Goal: Task Accomplishment & Management: Complete application form

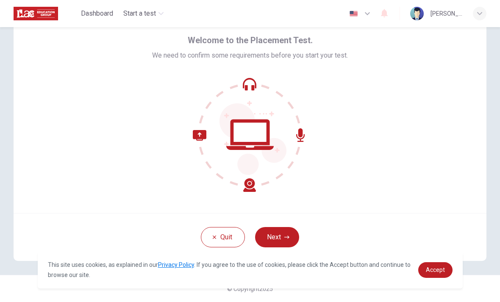
scroll to position [34, 0]
click at [279, 231] on button "Next" at bounding box center [277, 237] width 44 height 20
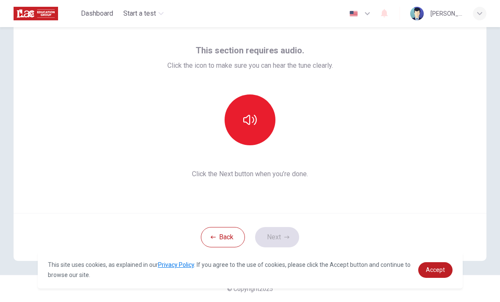
click at [256, 111] on button "button" at bounding box center [250, 120] width 51 height 51
click at [279, 233] on button "Next" at bounding box center [277, 237] width 44 height 20
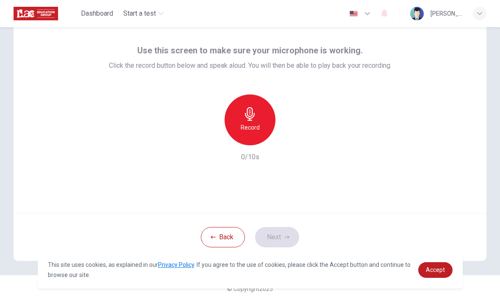
click at [251, 116] on icon "button" at bounding box center [250, 114] width 10 height 14
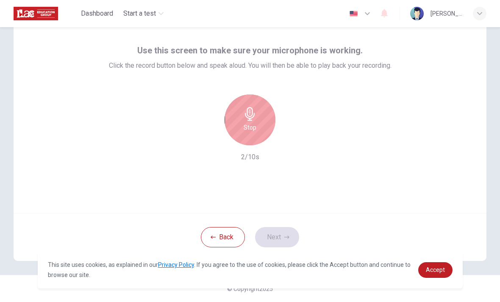
click at [251, 114] on icon "button" at bounding box center [250, 114] width 10 height 14
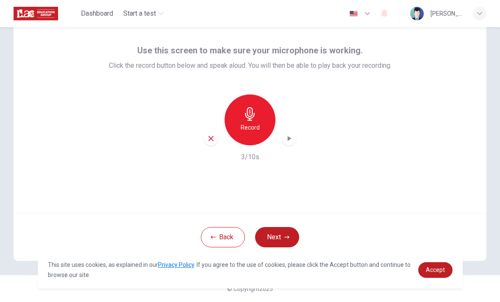
click at [287, 138] on icon "button" at bounding box center [289, 138] width 8 height 8
click at [286, 140] on icon "button" at bounding box center [289, 138] width 8 height 8
click at [273, 237] on button "Next" at bounding box center [277, 237] width 44 height 20
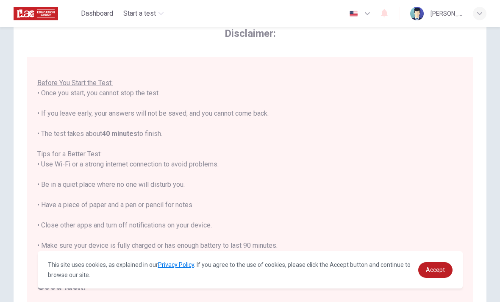
scroll to position [9, 0]
click at [428, 274] on link "Accept" at bounding box center [435, 270] width 34 height 16
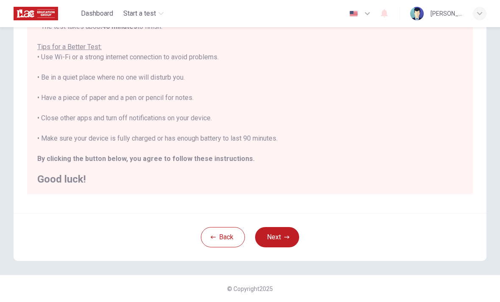
scroll to position [142, 0]
click at [39, 138] on div "You are about to start a Placement Test . Before You Start the Test: • Once you…" at bounding box center [250, 67] width 426 height 234
click at [278, 243] on button "Next" at bounding box center [277, 237] width 44 height 20
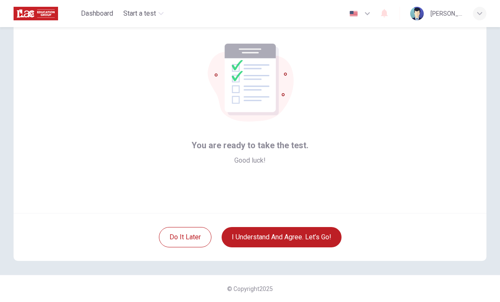
scroll to position [34, 0]
click at [268, 238] on button "I understand and agree. Let’s go!" at bounding box center [282, 237] width 120 height 20
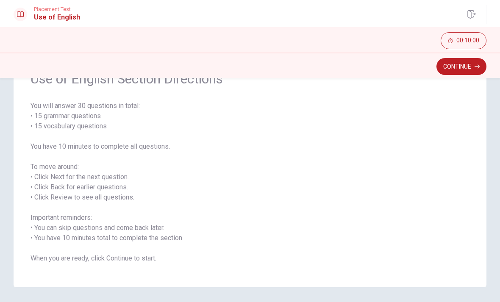
scroll to position [49, 0]
click at [445, 61] on button "Continue" at bounding box center [462, 66] width 50 height 17
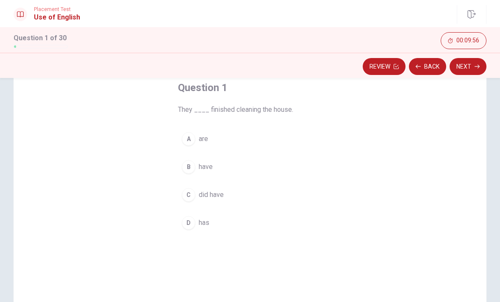
click at [183, 167] on div "B" at bounding box center [189, 167] width 14 height 14
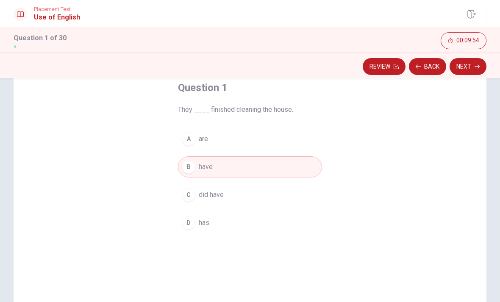
click at [458, 67] on button "Next" at bounding box center [468, 66] width 37 height 17
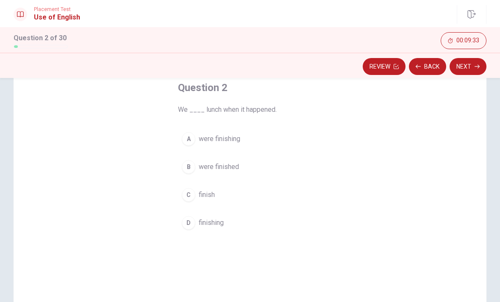
click at [222, 137] on span "were finishing" at bounding box center [220, 139] width 42 height 10
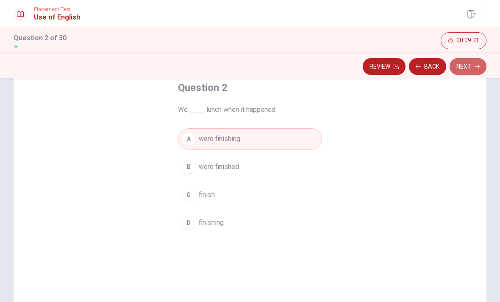
click at [457, 61] on button "Next" at bounding box center [468, 66] width 37 height 17
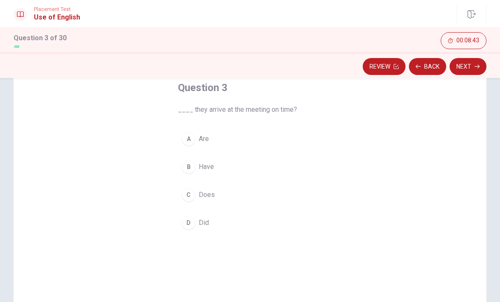
click at [190, 223] on div "D" at bounding box center [189, 223] width 14 height 14
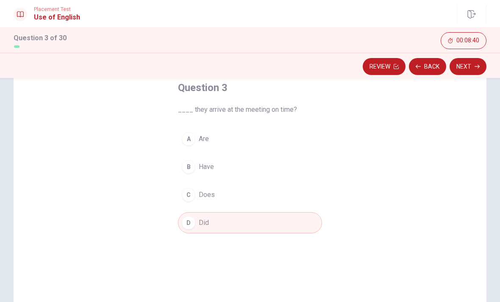
click at [469, 61] on button "Next" at bounding box center [468, 66] width 37 height 17
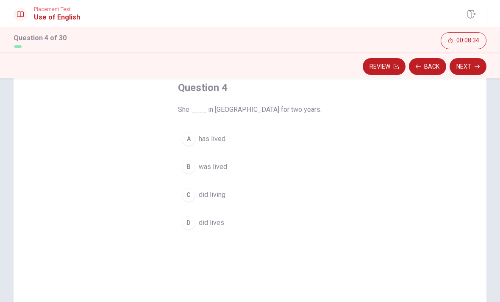
click at [228, 137] on button "A has lived" at bounding box center [250, 138] width 144 height 21
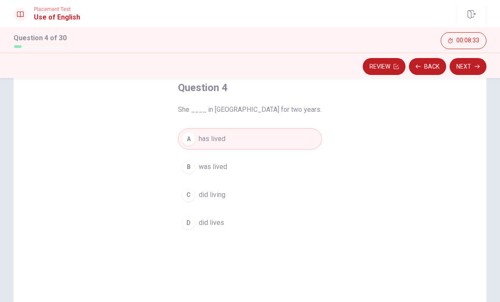
click at [471, 61] on button "Next" at bounding box center [468, 66] width 37 height 17
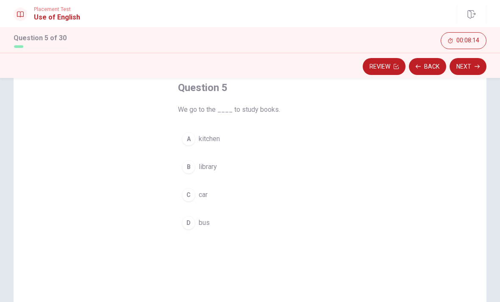
click at [235, 165] on button "B library" at bounding box center [250, 166] width 144 height 21
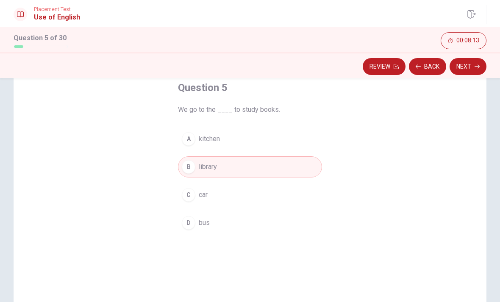
click at [465, 64] on button "Next" at bounding box center [468, 66] width 37 height 17
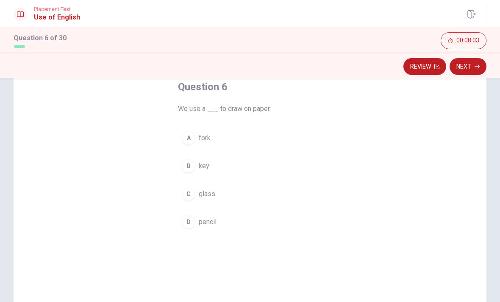
scroll to position [49, 0]
click at [262, 230] on button "D pencil" at bounding box center [250, 222] width 144 height 21
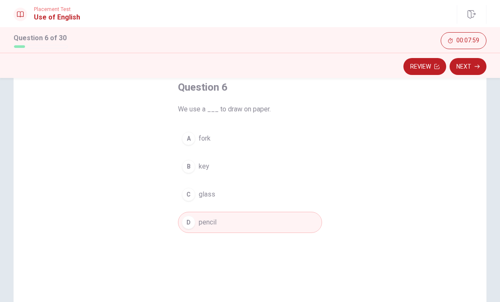
click at [475, 71] on button "Next" at bounding box center [468, 66] width 37 height 17
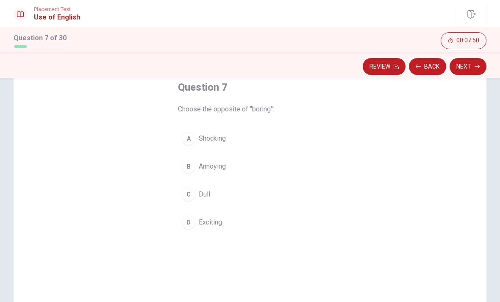
click at [196, 221] on button "D Exciting" at bounding box center [250, 222] width 144 height 21
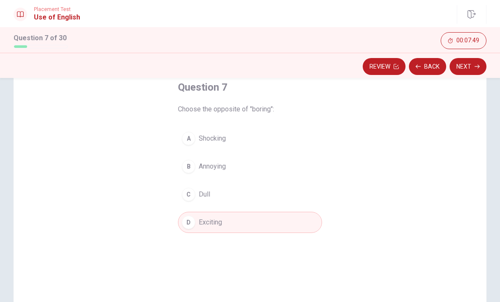
click at [474, 59] on button "Next" at bounding box center [468, 66] width 37 height 17
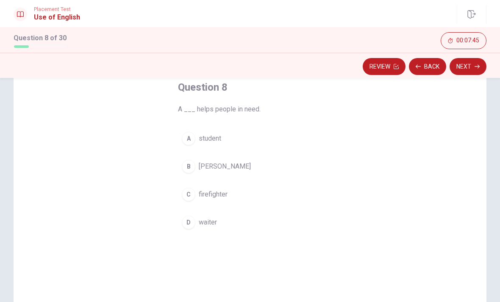
click at [209, 190] on span "firefighter" at bounding box center [213, 194] width 29 height 10
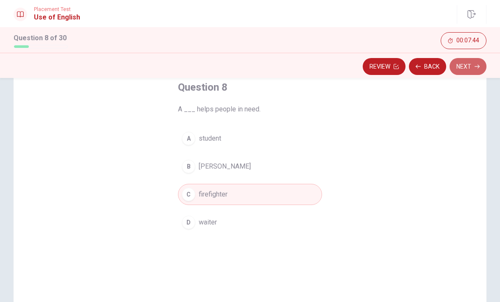
click at [464, 65] on button "Next" at bounding box center [468, 66] width 37 height 17
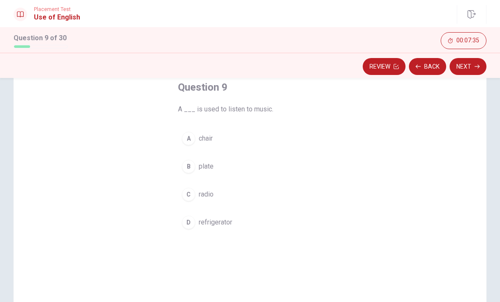
click at [230, 194] on button "C radio" at bounding box center [250, 194] width 144 height 21
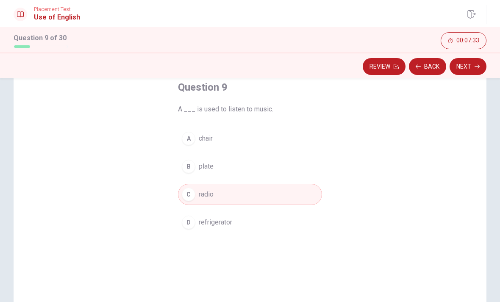
click at [460, 60] on button "Next" at bounding box center [468, 66] width 37 height 17
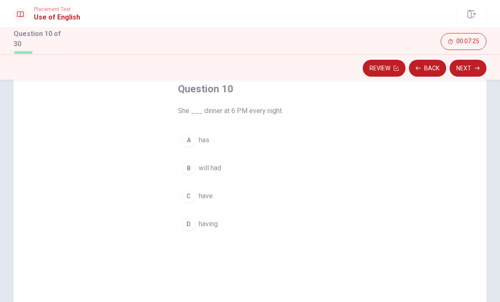
click at [210, 131] on button "A has" at bounding box center [250, 140] width 144 height 21
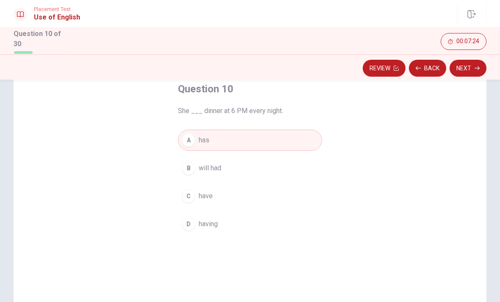
click at [466, 63] on button "Next" at bounding box center [468, 68] width 37 height 17
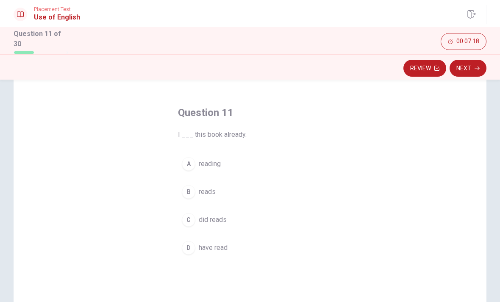
scroll to position [26, 0]
click at [200, 242] on span "have read" at bounding box center [213, 247] width 29 height 10
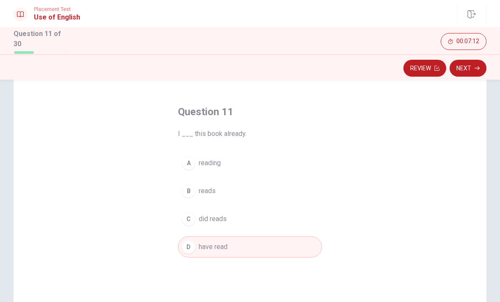
click at [465, 56] on div "Review Next" at bounding box center [250, 66] width 500 height 25
click at [478, 67] on icon "button" at bounding box center [477, 69] width 5 height 4
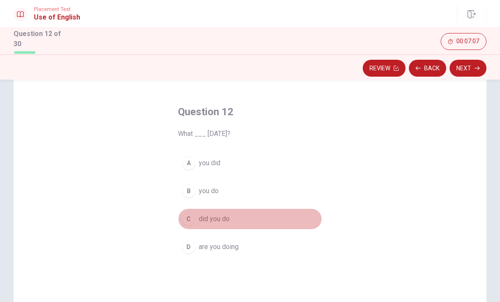
click at [206, 214] on span "did you do" at bounding box center [214, 219] width 31 height 10
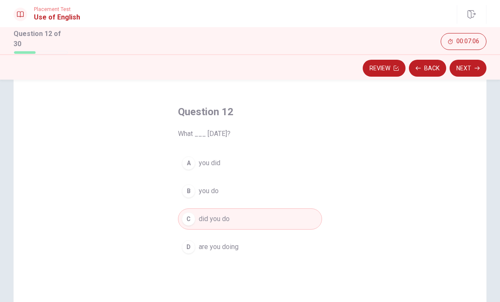
click at [467, 68] on button "Next" at bounding box center [468, 68] width 37 height 17
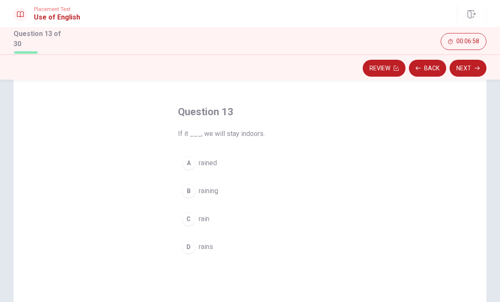
click at [201, 237] on button "D rains" at bounding box center [250, 247] width 144 height 21
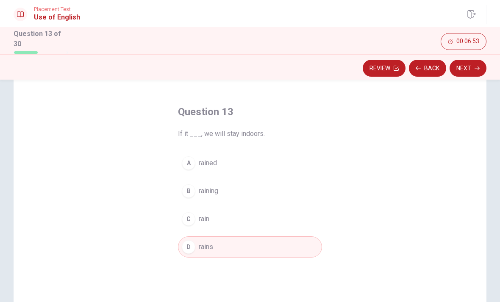
click at [468, 66] on button "Next" at bounding box center [468, 68] width 37 height 17
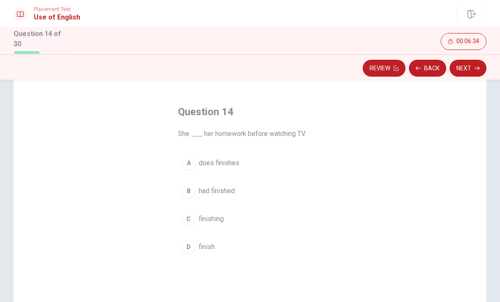
click at [223, 188] on span "had finished" at bounding box center [217, 191] width 36 height 10
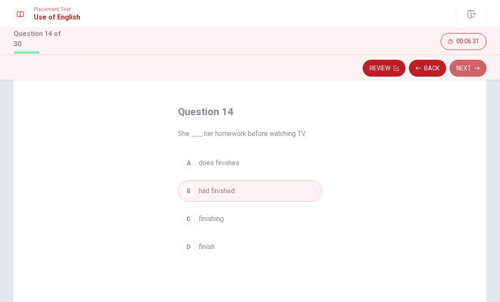
click at [472, 67] on button "Next" at bounding box center [468, 68] width 37 height 17
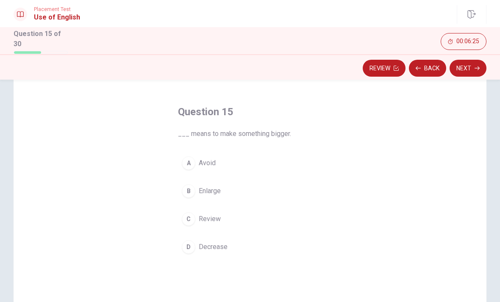
click at [212, 188] on span "Enlarge" at bounding box center [210, 191] width 22 height 10
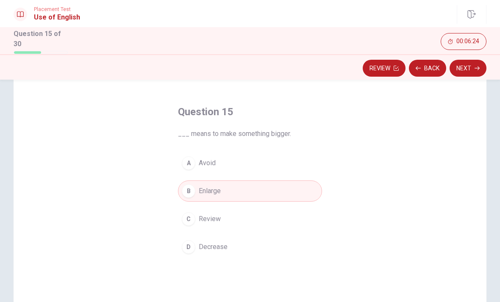
click at [482, 63] on button "Next" at bounding box center [468, 68] width 37 height 17
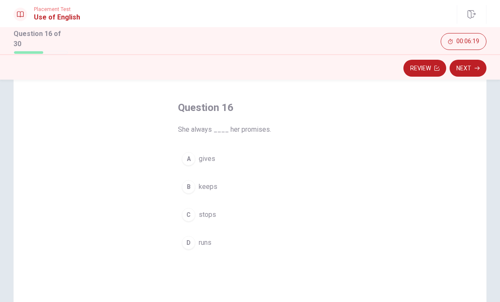
scroll to position [33, 0]
click at [234, 185] on button "B keeps" at bounding box center [250, 184] width 144 height 21
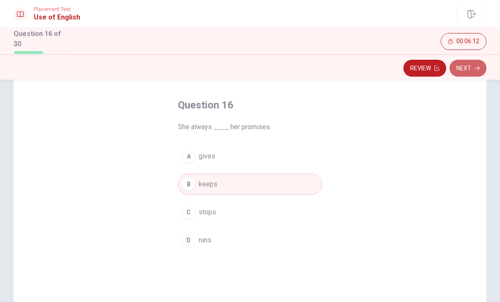
click at [476, 66] on icon "button" at bounding box center [477, 68] width 5 height 5
click at [475, 64] on div "Review Next" at bounding box center [250, 68] width 473 height 16
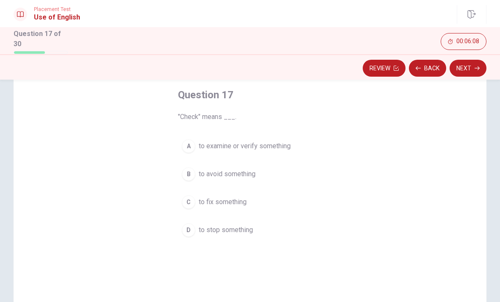
scroll to position [44, 0]
click at [239, 202] on span "to fix something" at bounding box center [223, 202] width 48 height 10
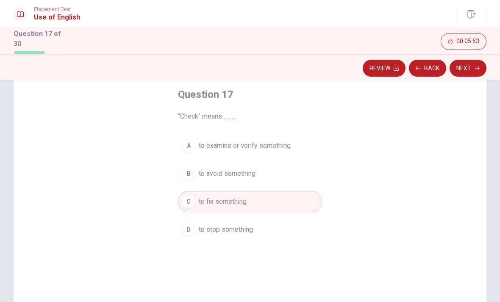
click at [469, 64] on button "Next" at bounding box center [468, 68] width 37 height 17
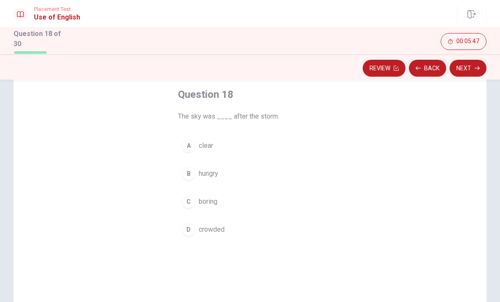
click at [219, 229] on span "crowded" at bounding box center [212, 230] width 26 height 10
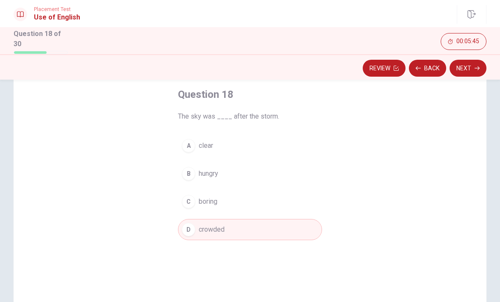
click at [478, 60] on button "Next" at bounding box center [468, 68] width 37 height 17
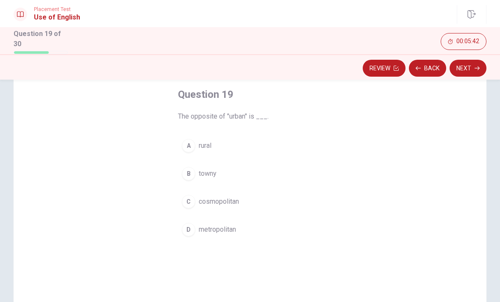
click at [247, 143] on button "A rural" at bounding box center [250, 145] width 144 height 21
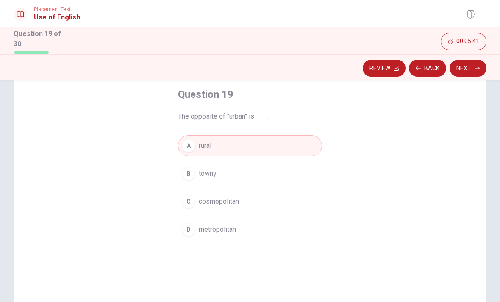
click at [478, 60] on button "Next" at bounding box center [468, 68] width 37 height 17
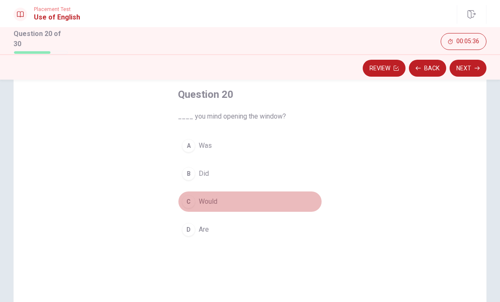
click at [229, 201] on button "C Would" at bounding box center [250, 201] width 144 height 21
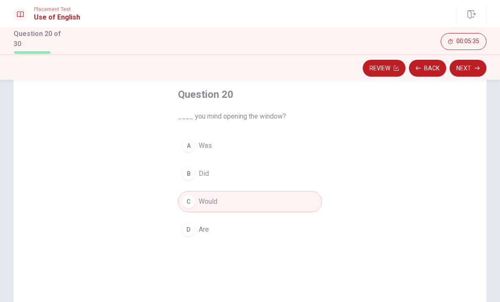
click at [468, 63] on button "Next" at bounding box center [468, 68] width 37 height 17
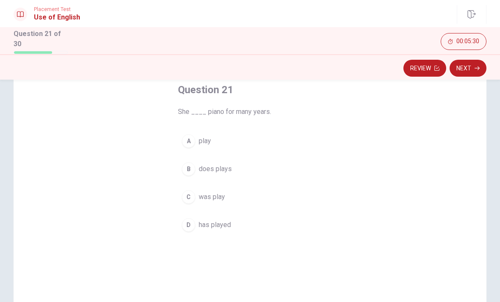
scroll to position [49, 0]
click at [231, 229] on button "D has played" at bounding box center [250, 224] width 144 height 21
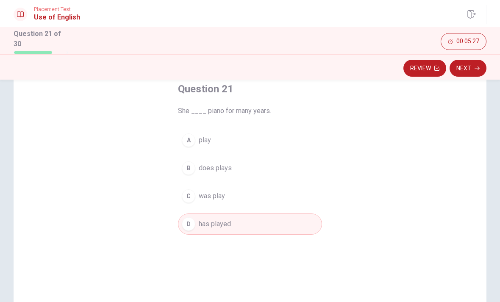
click at [468, 61] on button "Next" at bounding box center [468, 68] width 37 height 17
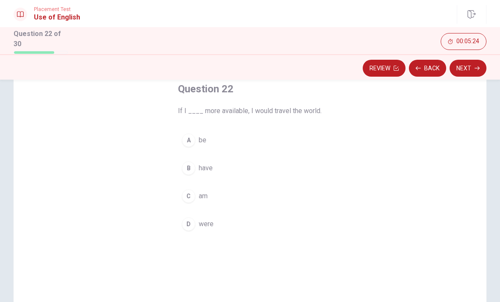
click at [215, 227] on button "D were" at bounding box center [250, 224] width 144 height 21
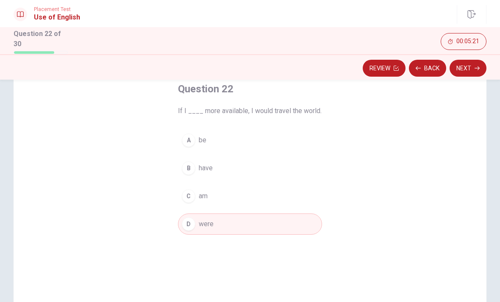
click at [467, 64] on button "Next" at bounding box center [468, 68] width 37 height 17
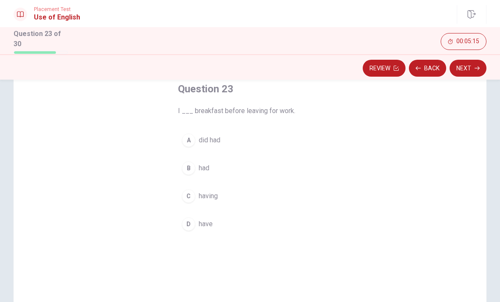
click at [247, 170] on button "B had" at bounding box center [250, 168] width 144 height 21
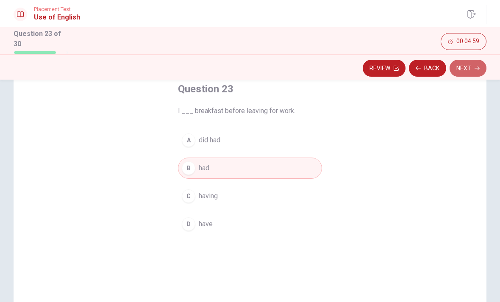
click at [472, 61] on button "Next" at bounding box center [468, 68] width 37 height 17
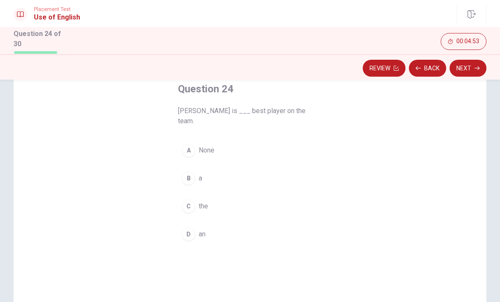
click at [433, 194] on div "Question 24 [PERSON_NAME] is ___ best player on the team. A None B a C the D an" at bounding box center [250, 194] width 473 height 295
click at [214, 196] on button "C the" at bounding box center [250, 206] width 144 height 21
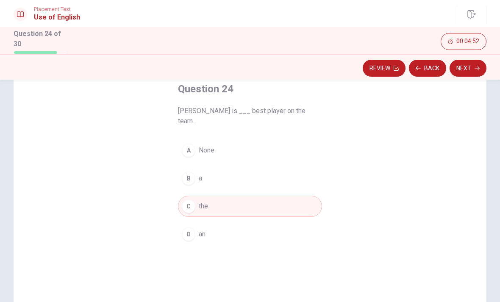
click at [475, 67] on icon "button" at bounding box center [477, 69] width 5 height 4
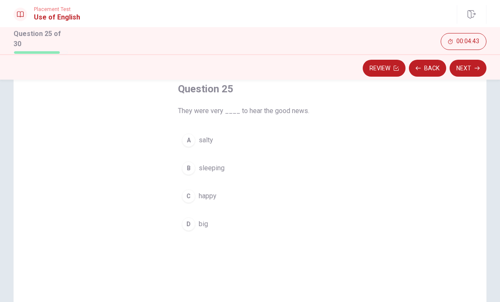
click at [222, 159] on button "B sleeping" at bounding box center [250, 168] width 144 height 21
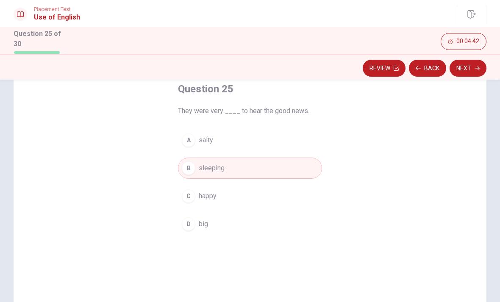
click at [267, 186] on button "C happy" at bounding box center [250, 196] width 144 height 21
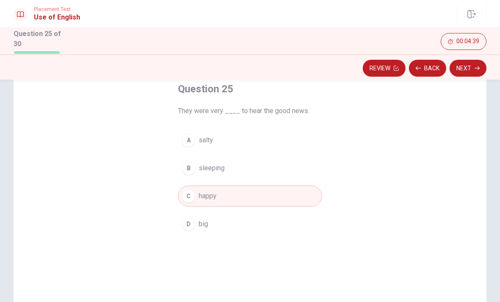
click at [469, 74] on button "Next" at bounding box center [468, 68] width 37 height 17
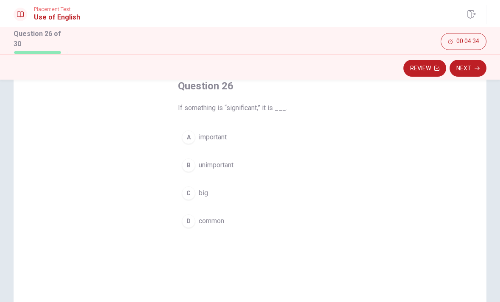
scroll to position [54, 0]
click at [292, 142] on button "A important" at bounding box center [250, 135] width 144 height 21
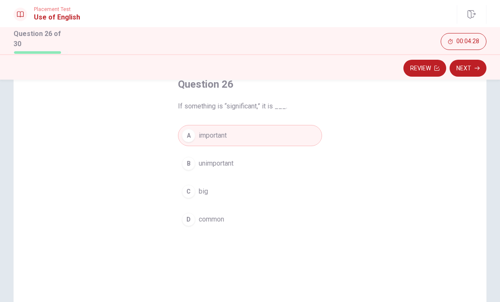
click at [468, 64] on button "Next" at bounding box center [468, 68] width 37 height 17
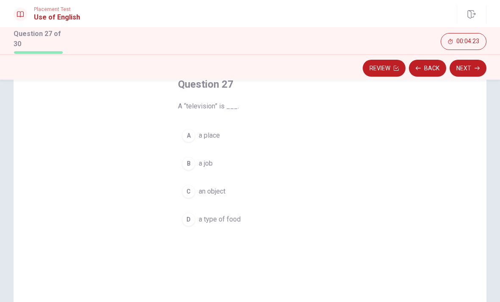
click at [364, 194] on div "Question 27 A “television” is ___. A a place B a job C an object D a type of fo…" at bounding box center [250, 190] width 473 height 295
click at [184, 192] on div "C" at bounding box center [189, 192] width 14 height 14
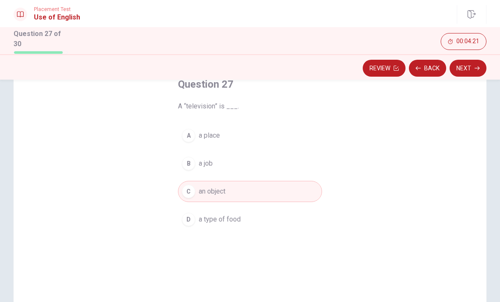
click at [464, 66] on button "Next" at bounding box center [468, 68] width 37 height 17
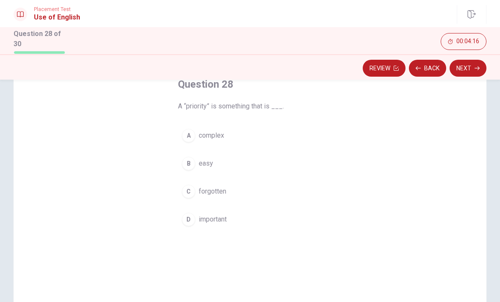
click at [251, 215] on button "D important" at bounding box center [250, 219] width 144 height 21
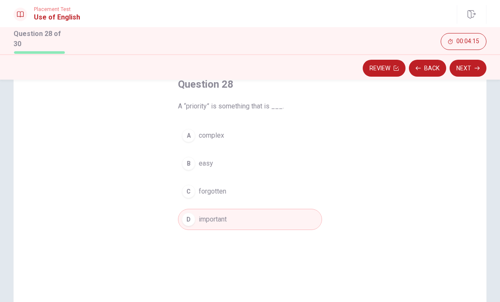
click at [476, 62] on button "Next" at bounding box center [468, 68] width 37 height 17
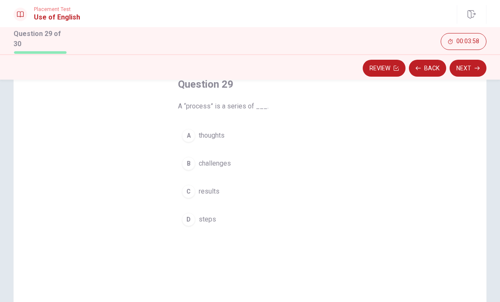
click at [240, 172] on button "B challenges" at bounding box center [250, 163] width 144 height 21
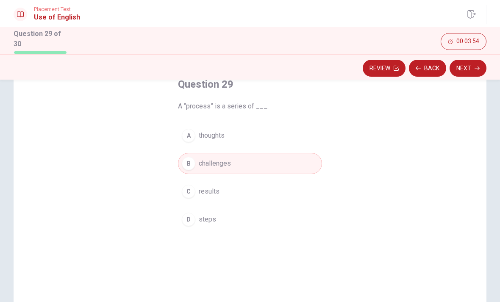
click at [289, 191] on button "C results" at bounding box center [250, 191] width 144 height 21
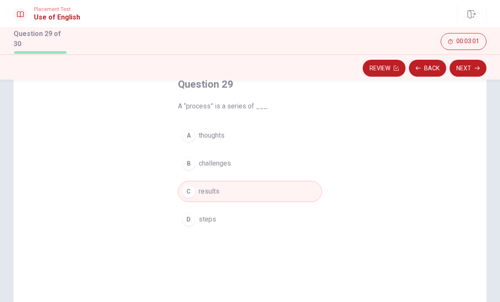
click at [465, 65] on button "Next" at bounding box center [468, 68] width 37 height 17
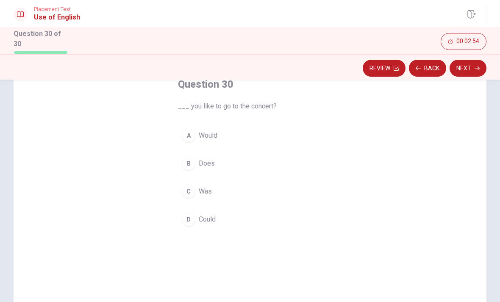
click at [369, 140] on div "Question 30 ___ you like to go to the concert? A Would B Does C Was D Could" at bounding box center [250, 190] width 473 height 295
click at [177, 129] on div "Question 30 ___ you like to go to the concert? A Would B Does C Was D Could" at bounding box center [250, 154] width 178 height 180
click at [183, 142] on button "A Would" at bounding box center [250, 135] width 144 height 21
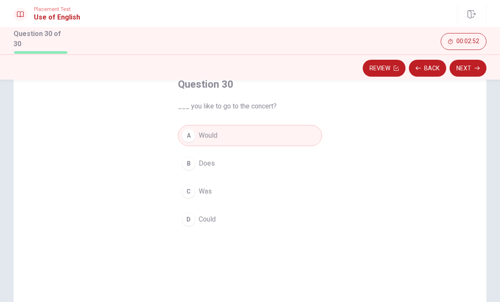
click at [473, 70] on button "Next" at bounding box center [468, 68] width 37 height 17
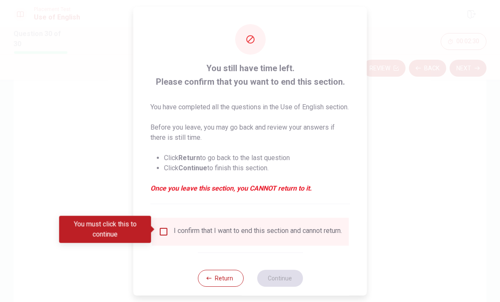
click at [307, 223] on div "I confirm that I want to end this section and cannot return." at bounding box center [250, 231] width 197 height 28
click at [220, 287] on button "Return" at bounding box center [221, 278] width 46 height 17
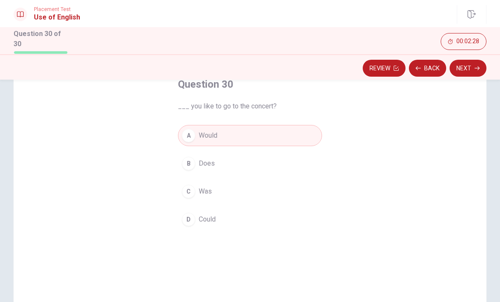
click at [400, 62] on button "Review" at bounding box center [384, 68] width 43 height 17
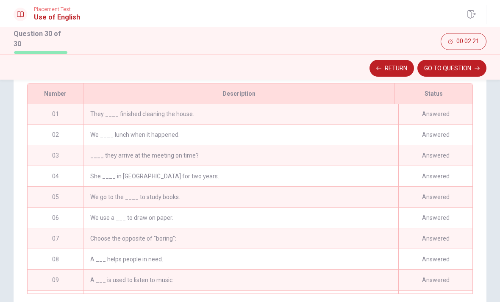
scroll to position [125, 0]
click at [401, 125] on div "Answered" at bounding box center [435, 135] width 74 height 20
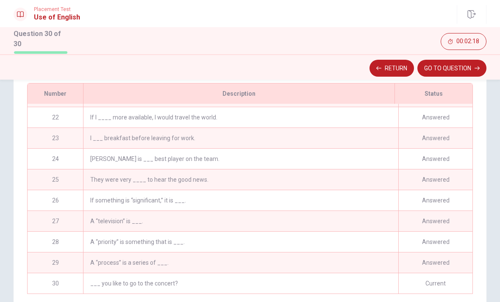
scroll to position [433, 0]
click at [441, 65] on button "GO TO QUESTION" at bounding box center [452, 68] width 69 height 17
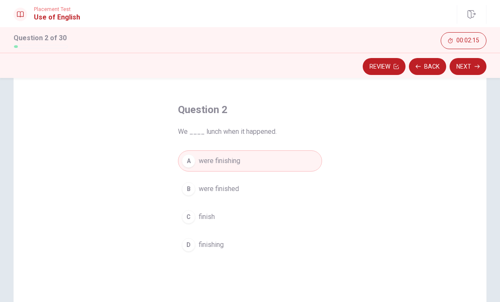
scroll to position [27, 0]
click at [460, 64] on button "Next" at bounding box center [468, 66] width 37 height 17
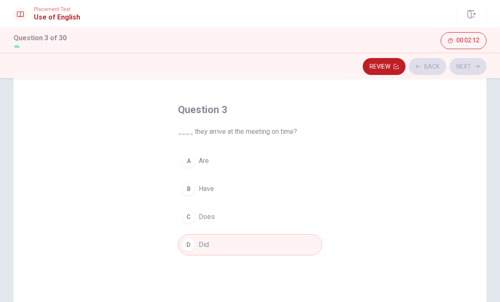
click at [463, 61] on div "Review Back Next" at bounding box center [250, 66] width 473 height 16
click at [465, 58] on button "Next" at bounding box center [468, 66] width 37 height 17
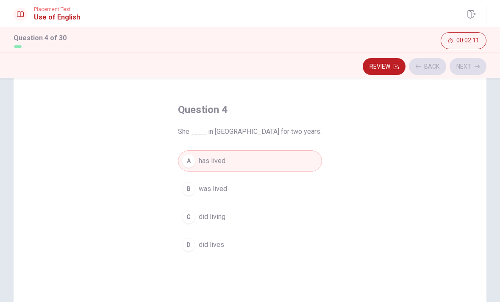
click at [465, 58] on div "Review Back Next" at bounding box center [250, 66] width 473 height 16
click at [466, 58] on div "Review Back Next" at bounding box center [250, 66] width 473 height 16
click at [469, 59] on button "Next" at bounding box center [468, 66] width 37 height 17
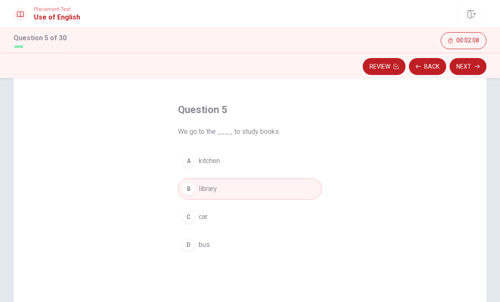
click at [467, 58] on button "Next" at bounding box center [468, 66] width 37 height 17
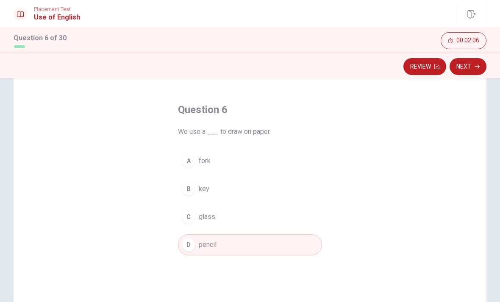
click at [468, 58] on button "Next" at bounding box center [468, 66] width 37 height 17
click at [475, 58] on button "Next" at bounding box center [468, 66] width 37 height 17
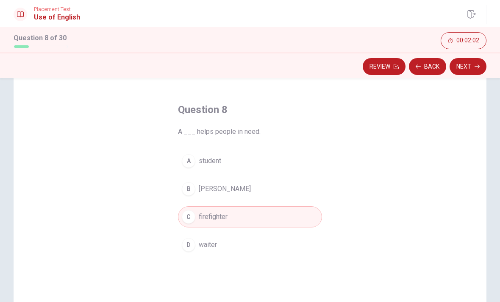
click at [474, 56] on div "Review Back Next" at bounding box center [250, 65] width 500 height 25
click at [472, 60] on button "Next" at bounding box center [468, 66] width 37 height 17
click at [473, 59] on button "Next" at bounding box center [468, 66] width 37 height 17
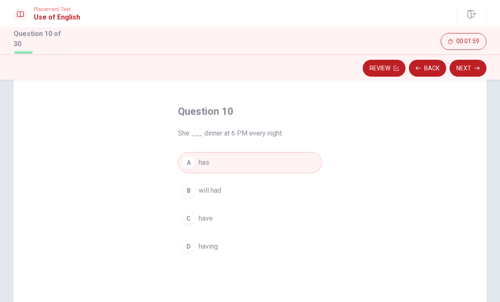
click at [473, 60] on button "Next" at bounding box center [468, 68] width 37 height 17
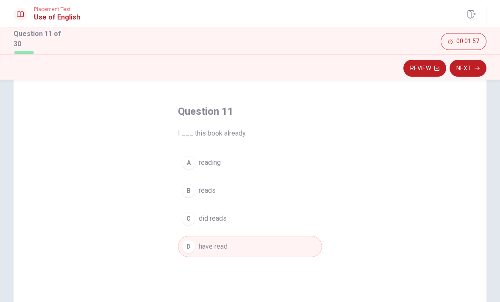
click at [472, 60] on button "Next" at bounding box center [468, 68] width 37 height 17
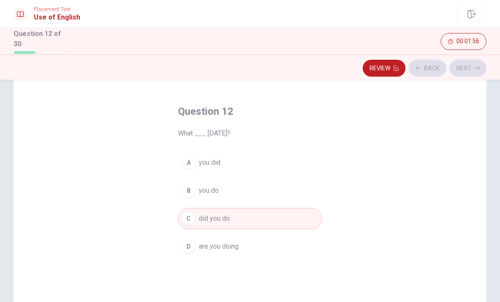
click at [476, 60] on button "Next" at bounding box center [468, 68] width 37 height 17
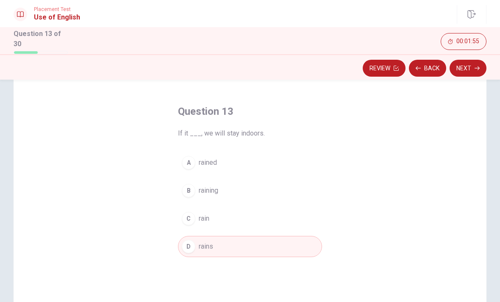
click at [473, 60] on button "Next" at bounding box center [468, 68] width 37 height 17
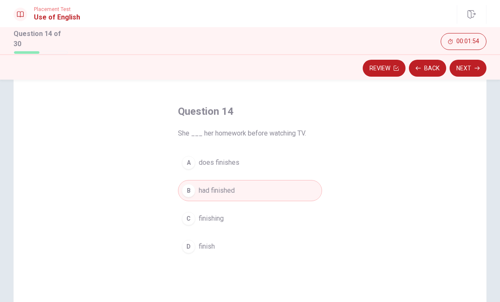
click at [474, 60] on button "Next" at bounding box center [468, 68] width 37 height 17
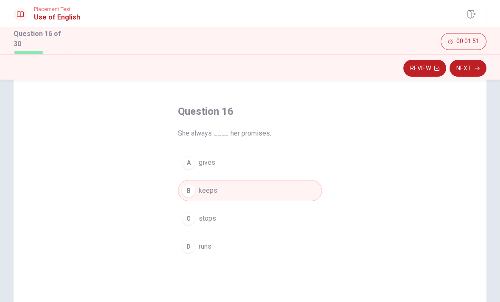
click at [473, 60] on button "Next" at bounding box center [468, 68] width 37 height 17
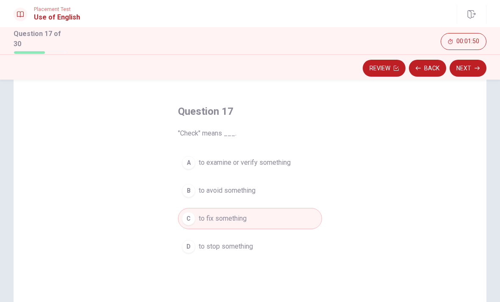
click at [385, 61] on button "Review" at bounding box center [384, 68] width 43 height 17
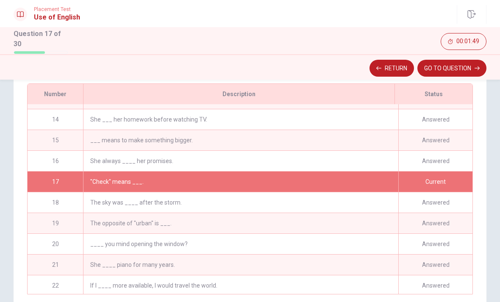
scroll to position [150, 0]
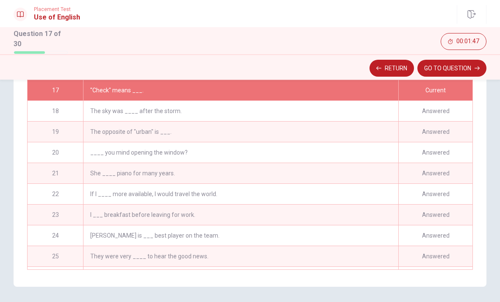
click at [439, 60] on button "GO TO QUESTION" at bounding box center [452, 68] width 69 height 17
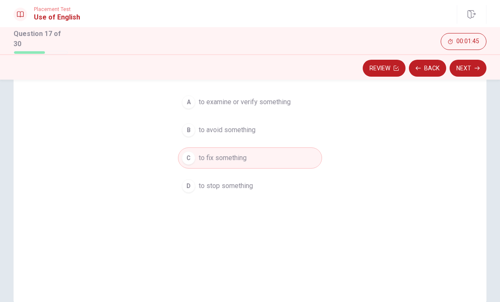
scroll to position [85, 0]
click at [457, 66] on button "Next" at bounding box center [468, 68] width 37 height 17
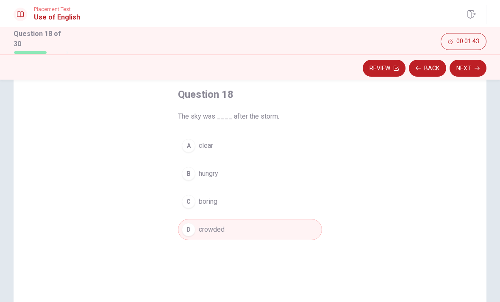
scroll to position [43, 0]
click at [463, 64] on button "Next" at bounding box center [468, 68] width 37 height 17
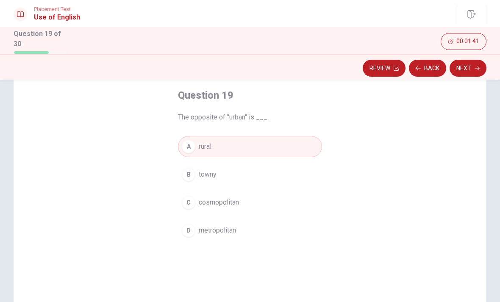
click at [466, 66] on button "Next" at bounding box center [468, 68] width 37 height 17
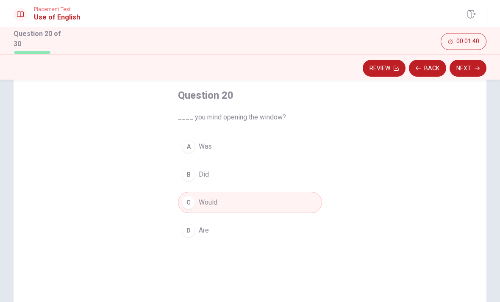
click at [469, 66] on button "Next" at bounding box center [468, 68] width 37 height 17
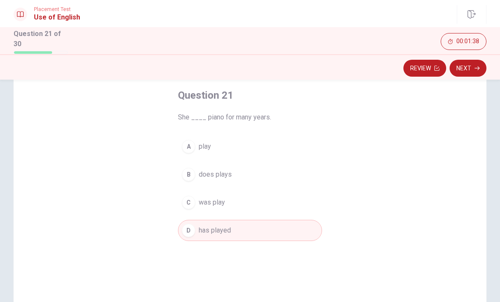
click at [470, 66] on button "Next" at bounding box center [468, 68] width 37 height 17
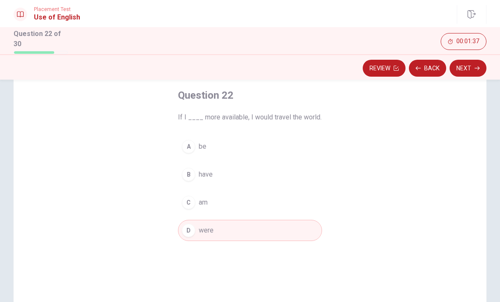
click at [471, 63] on button "Next" at bounding box center [468, 68] width 37 height 17
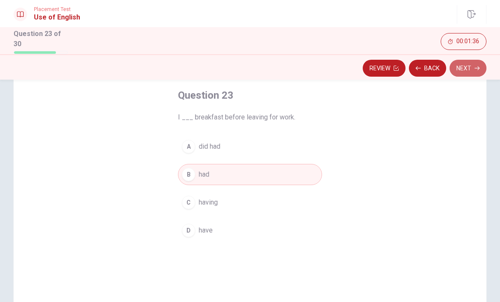
click at [470, 64] on button "Next" at bounding box center [468, 68] width 37 height 17
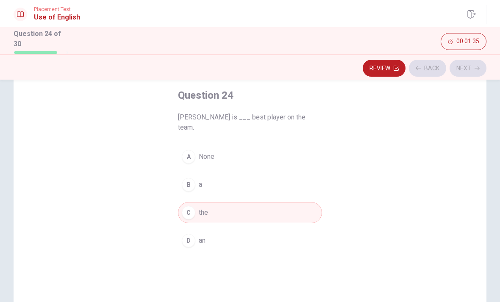
click at [470, 64] on button "Next" at bounding box center [468, 68] width 37 height 17
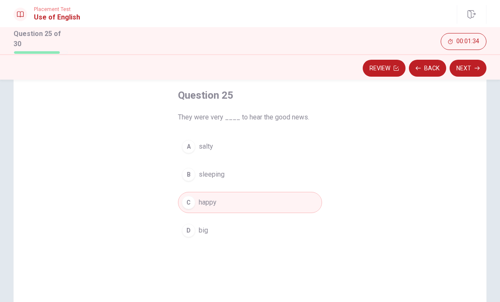
click at [471, 62] on button "Next" at bounding box center [468, 68] width 37 height 17
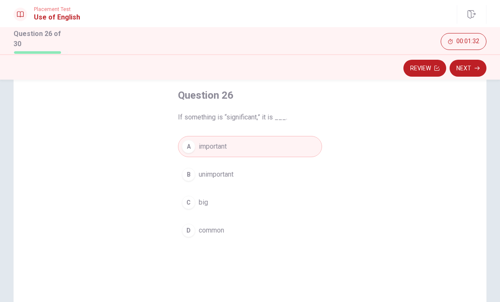
click at [471, 61] on button "Next" at bounding box center [468, 68] width 37 height 17
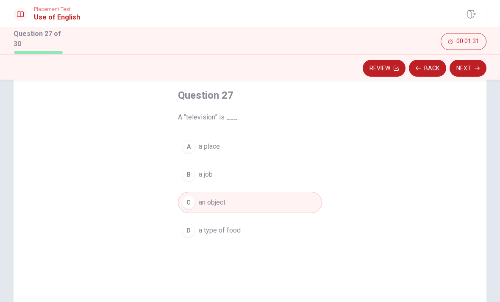
click at [470, 62] on button "Next" at bounding box center [468, 68] width 37 height 17
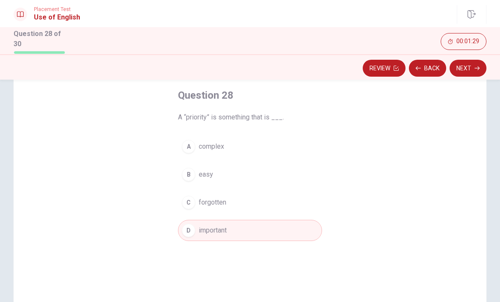
click at [468, 64] on button "Next" at bounding box center [468, 68] width 37 height 17
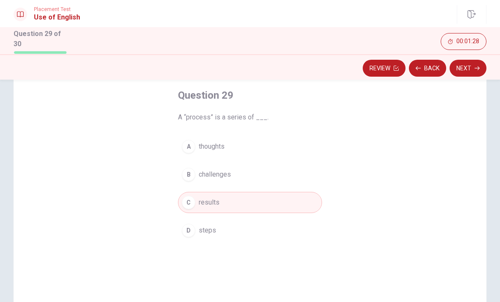
click at [468, 66] on button "Next" at bounding box center [468, 68] width 37 height 17
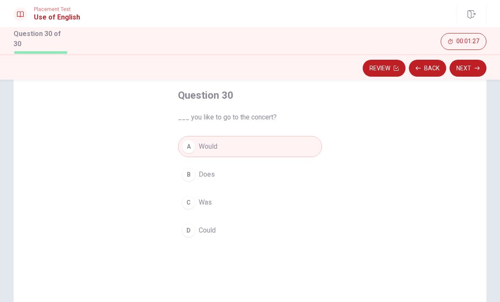
click at [471, 61] on button "Next" at bounding box center [468, 68] width 37 height 17
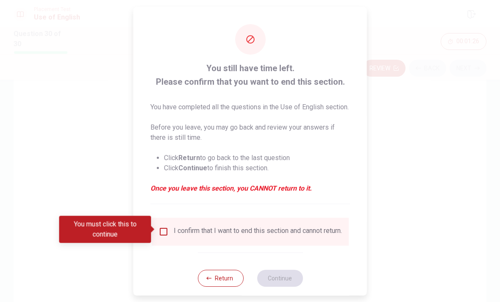
click at [161, 228] on input "You must click this to continue" at bounding box center [164, 231] width 10 height 10
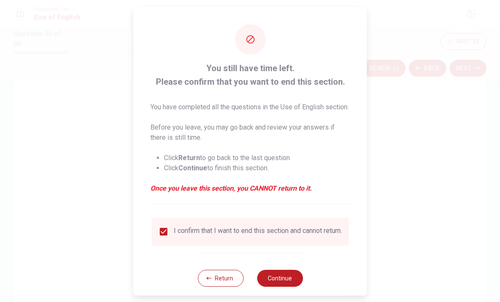
click at [287, 277] on button "Continue" at bounding box center [280, 278] width 46 height 17
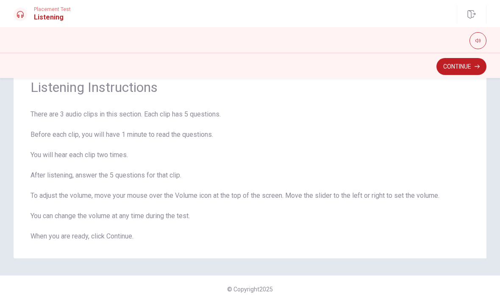
scroll to position [33, 0]
click at [446, 67] on button "Continue" at bounding box center [462, 66] width 50 height 17
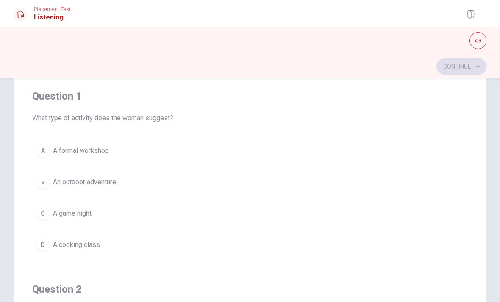
scroll to position [61, 0]
click at [40, 180] on div "B" at bounding box center [43, 182] width 14 height 14
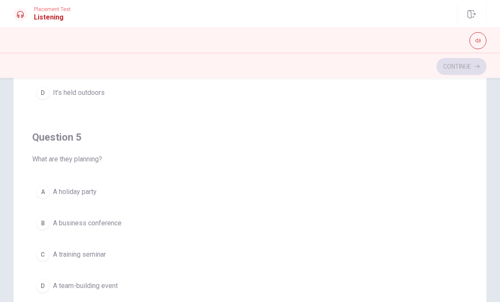
scroll to position [106, 0]
click at [110, 255] on button "C A training seminar" at bounding box center [250, 255] width 436 height 21
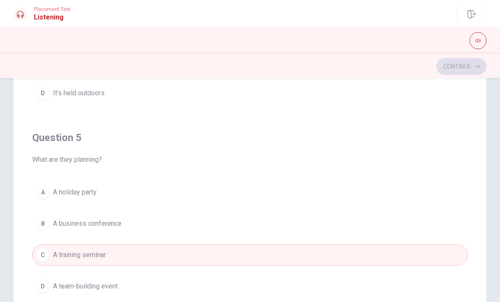
click at [127, 289] on button "D A team-building event" at bounding box center [250, 286] width 436 height 21
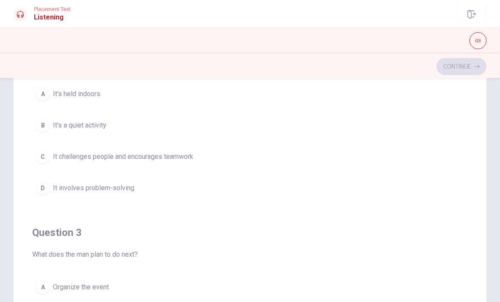
scroll to position [205, 0]
click at [193, 161] on span "It challenges people and encourages teamwork" at bounding box center [123, 157] width 140 height 10
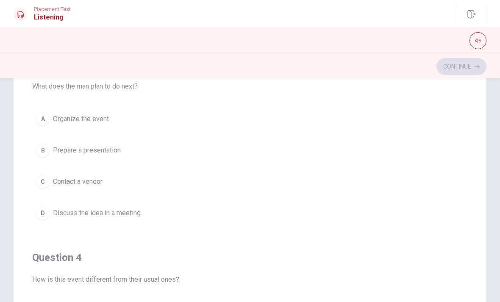
scroll to position [372, 0]
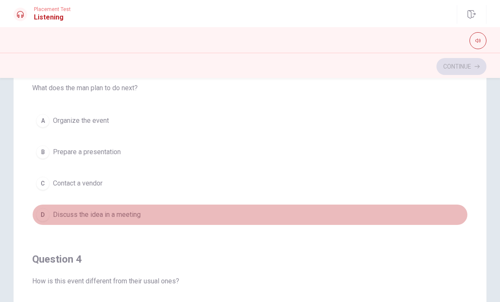
click at [166, 216] on button "D Discuss the idea in a meeting" at bounding box center [250, 214] width 436 height 21
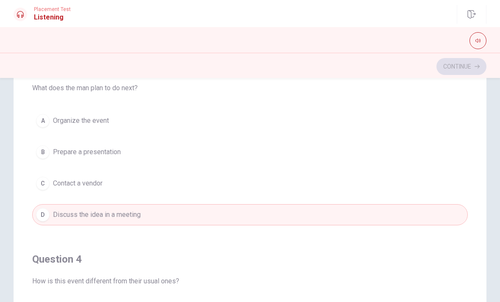
click at [187, 148] on button "B Prepare a presentation" at bounding box center [250, 152] width 436 height 21
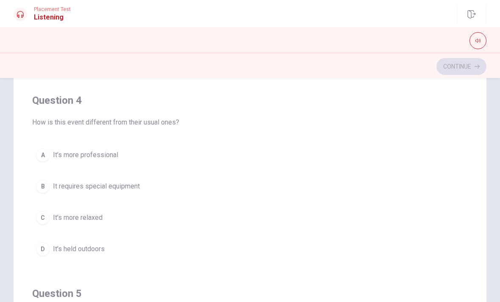
scroll to position [533, 0]
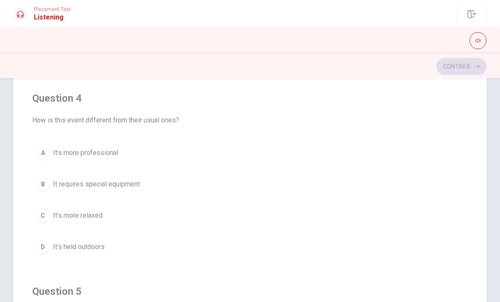
click at [187, 145] on button "A It’s more professional" at bounding box center [250, 152] width 436 height 21
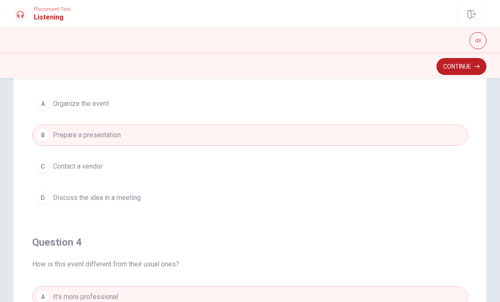
scroll to position [379, 0]
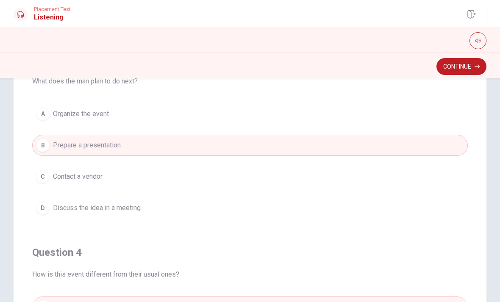
click at [177, 206] on button "D Discuss the idea in a meeting" at bounding box center [250, 208] width 436 height 21
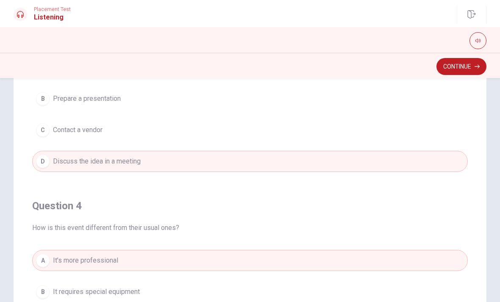
scroll to position [408, 0]
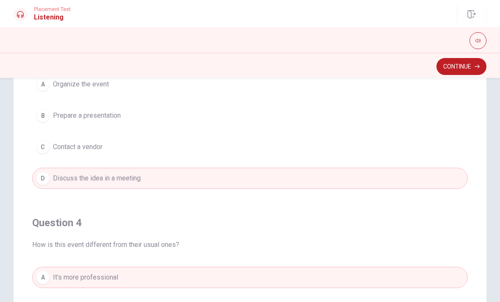
click at [461, 64] on button "Continue" at bounding box center [462, 66] width 50 height 17
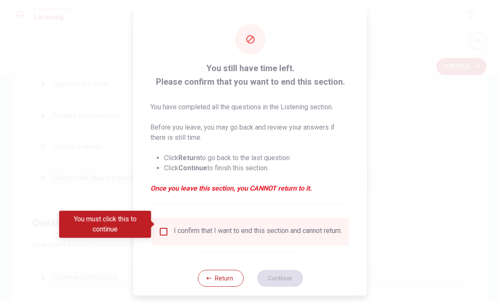
click at [229, 274] on button "Return" at bounding box center [221, 278] width 46 height 17
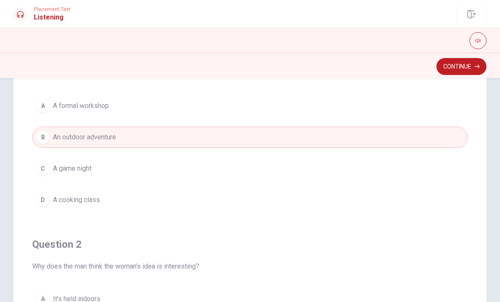
scroll to position [0, 0]
click at [459, 60] on button "Continue" at bounding box center [462, 66] width 50 height 17
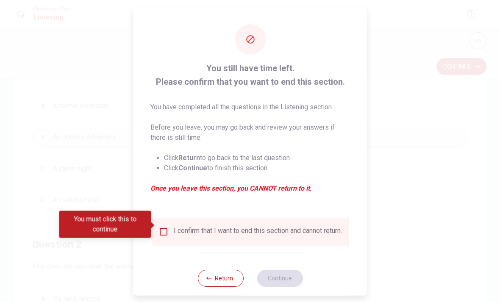
click at [246, 226] on div "I confirm that I want to end this section and cannot return." at bounding box center [258, 231] width 168 height 10
click at [167, 226] on input "You must click this to continue" at bounding box center [164, 231] width 10 height 10
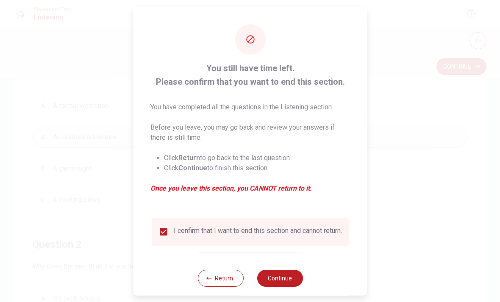
click at [222, 276] on button "Return" at bounding box center [221, 278] width 46 height 17
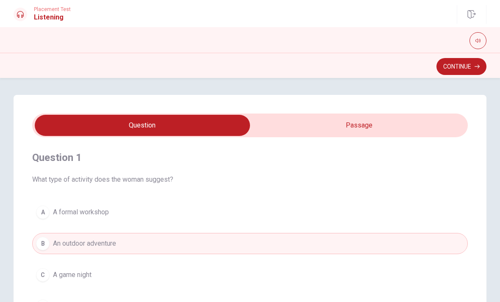
type input "61"
click at [340, 122] on input "checkbox" at bounding box center [143, 125] width 654 height 21
checkbox input "true"
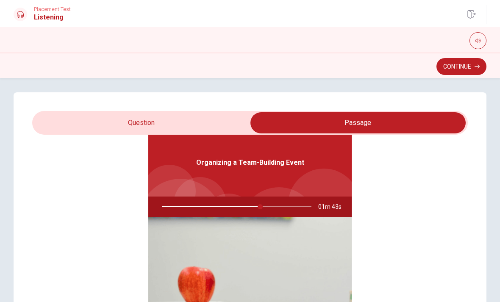
scroll to position [45, 0]
type input "66"
click at [236, 121] on input "checkbox" at bounding box center [358, 122] width 654 height 21
checkbox input "false"
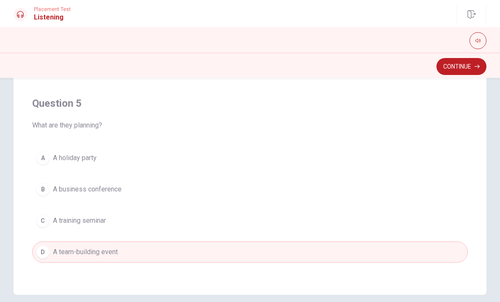
scroll to position [141, 0]
click at [453, 66] on button "Continue" at bounding box center [462, 66] width 50 height 17
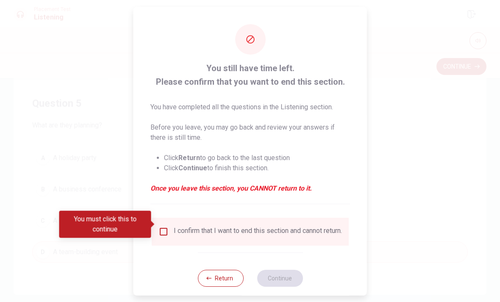
click at [168, 219] on div "I confirm that I want to end this section and cannot return." at bounding box center [250, 231] width 197 height 28
click at [162, 226] on input "You must click this to continue" at bounding box center [164, 231] width 10 height 10
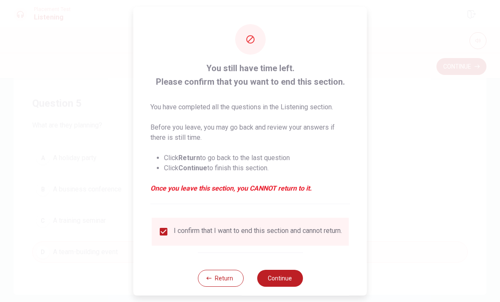
click at [279, 273] on button "Continue" at bounding box center [280, 278] width 46 height 17
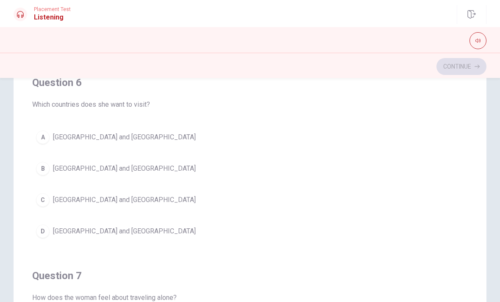
scroll to position [0, 0]
click at [142, 234] on button "D [GEOGRAPHIC_DATA] and [GEOGRAPHIC_DATA]" at bounding box center [250, 231] width 436 height 21
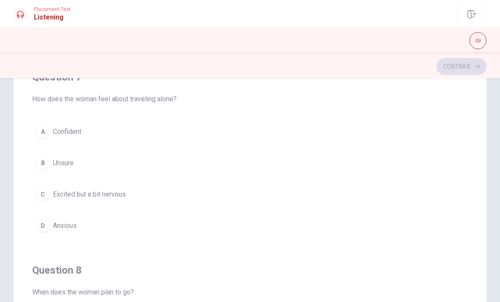
scroll to position [191, 0]
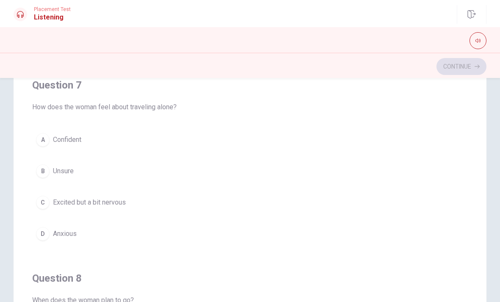
click at [175, 212] on button "C Excited but a bit nervous" at bounding box center [250, 202] width 436 height 21
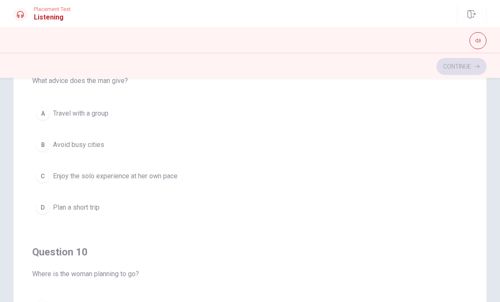
scroll to position [612, 0]
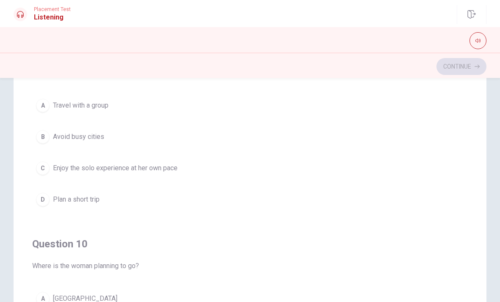
click at [193, 168] on button "C Enjoy the solo experience at her own pace" at bounding box center [250, 168] width 436 height 21
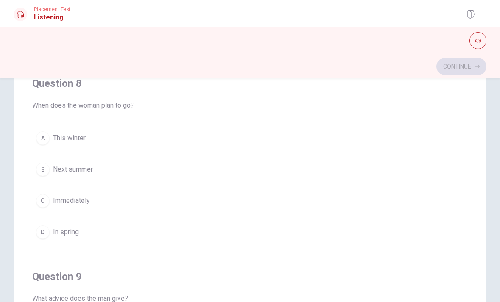
click at [190, 160] on button "B Next summer" at bounding box center [250, 169] width 436 height 21
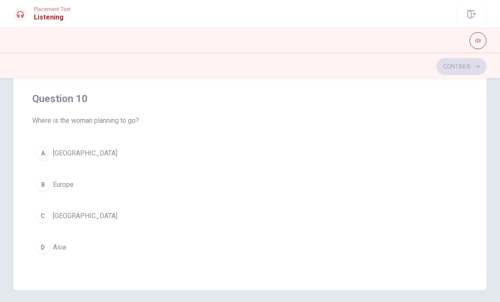
scroll to position [145, 0]
click at [187, 189] on button "B Europe" at bounding box center [250, 184] width 436 height 21
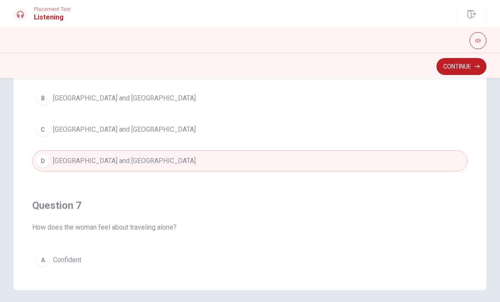
scroll to position [0, 0]
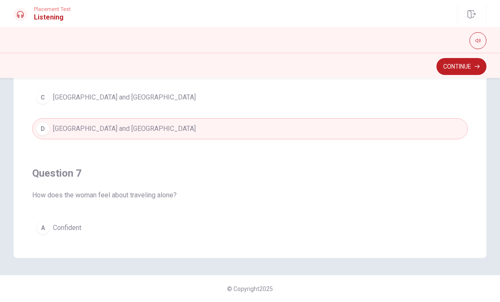
click at [201, 217] on button "A Confident" at bounding box center [250, 227] width 436 height 21
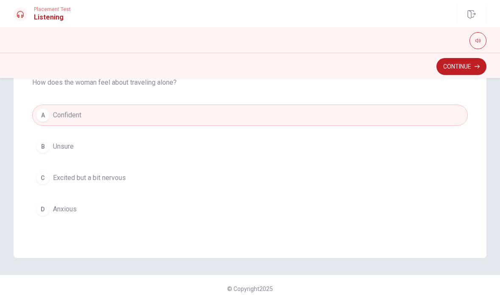
scroll to position [120, 0]
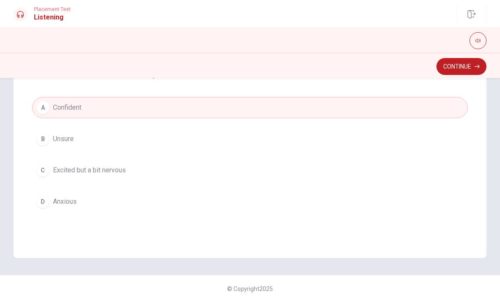
click at [198, 180] on button "C Excited but a bit nervous" at bounding box center [250, 170] width 436 height 21
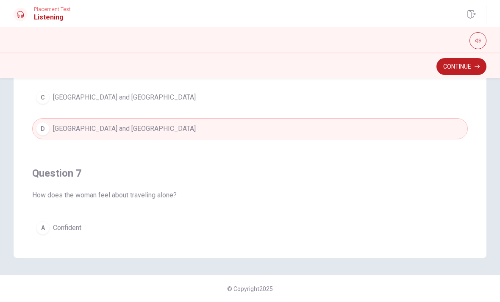
scroll to position [0, 0]
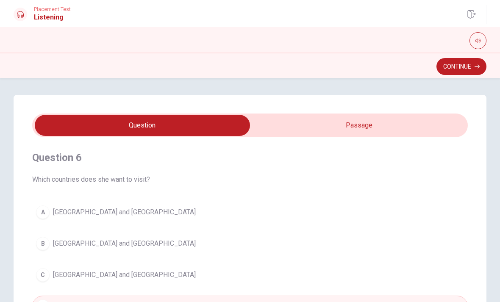
type input "62"
click at [325, 122] on input "checkbox" at bounding box center [143, 125] width 654 height 21
checkbox input "true"
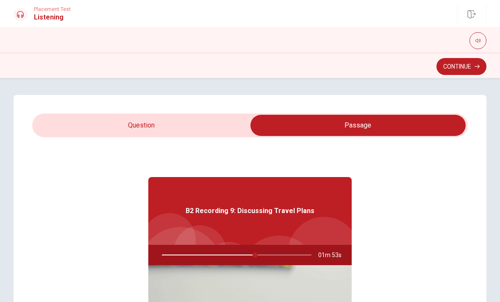
type input "63"
click at [214, 121] on input "checkbox" at bounding box center [358, 125] width 654 height 21
checkbox input "false"
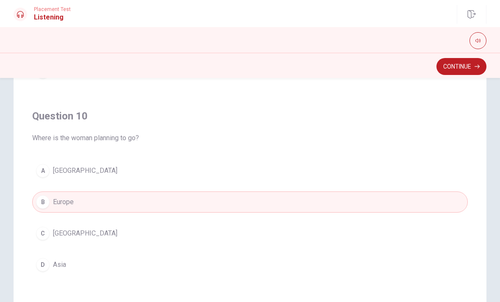
scroll to position [128, 0]
click at [437, 70] on button "Continue" at bounding box center [462, 66] width 50 height 17
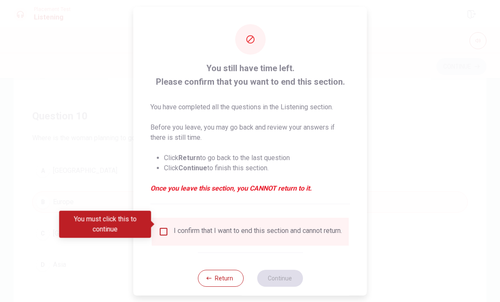
click at [163, 226] on input "You must click this to continue" at bounding box center [164, 231] width 10 height 10
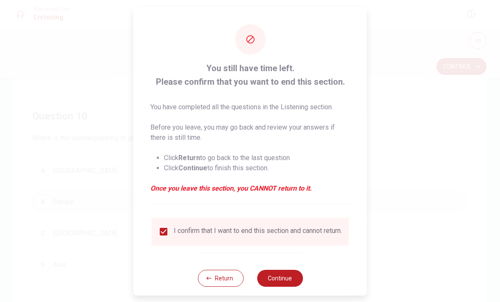
click at [289, 285] on button "Continue" at bounding box center [280, 278] width 46 height 17
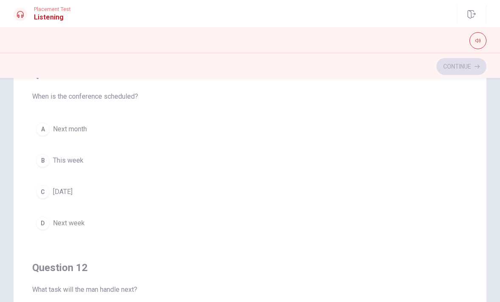
scroll to position [26, 0]
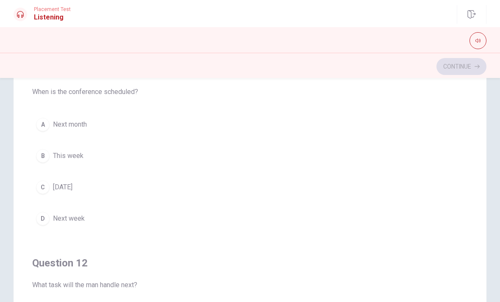
click at [137, 120] on button "A Next month" at bounding box center [250, 124] width 436 height 21
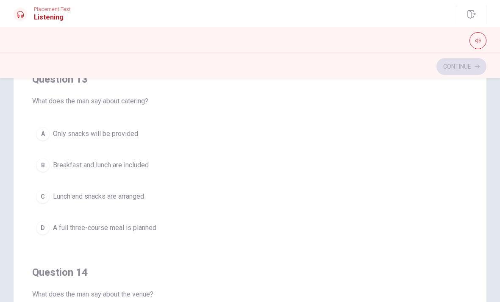
scroll to position [417, 0]
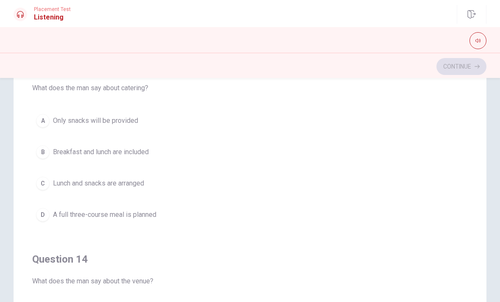
click at [177, 185] on button "C Lunch and snacks are arranged" at bounding box center [250, 183] width 436 height 21
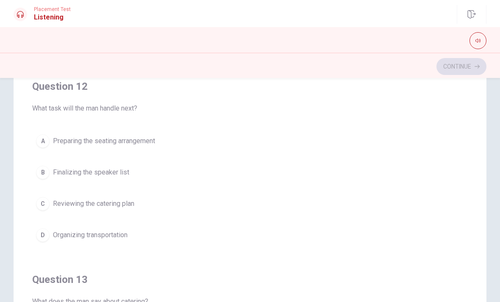
scroll to position [203, 0]
click at [173, 169] on button "B Finalizing the speaker list" at bounding box center [250, 172] width 436 height 21
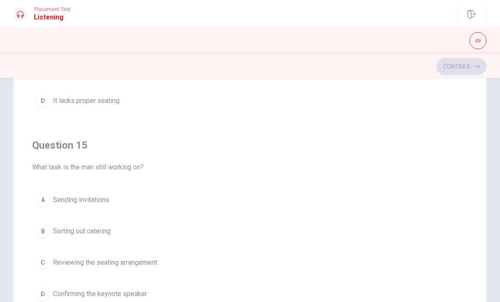
scroll to position [98, 0]
click at [126, 290] on span "Confirming the keynote speaker" at bounding box center [100, 295] width 94 height 10
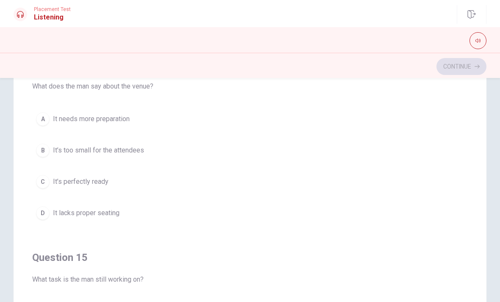
scroll to position [565, 0]
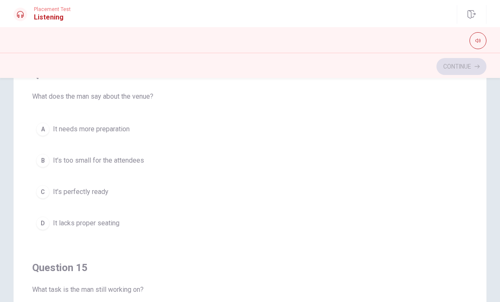
click at [184, 128] on button "A It needs more preparation" at bounding box center [250, 129] width 436 height 21
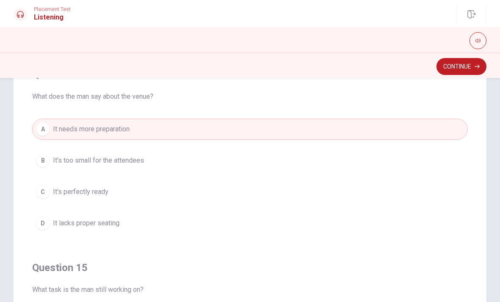
click at [150, 201] on button "C It’s perfectly ready" at bounding box center [250, 191] width 436 height 21
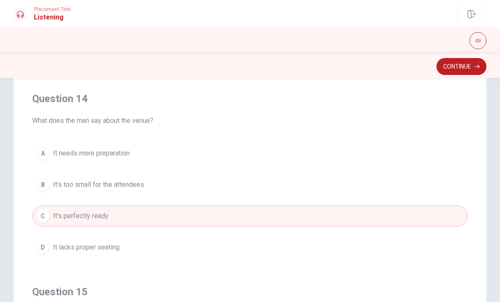
scroll to position [560, 0]
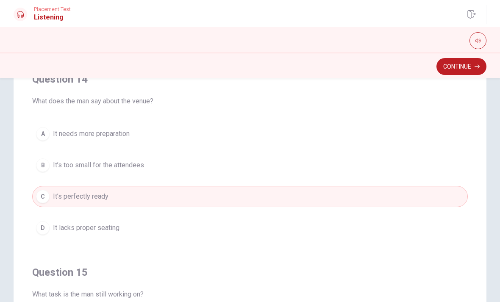
click at [466, 53] on div "Continue" at bounding box center [250, 65] width 500 height 25
click at [459, 61] on button "Continue" at bounding box center [462, 66] width 50 height 17
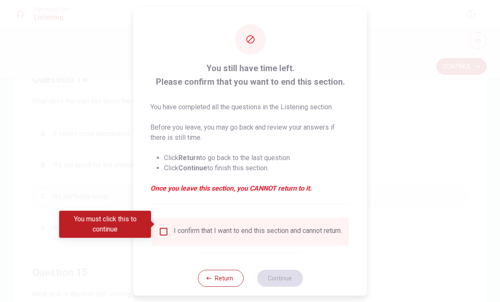
click at [163, 217] on div "I confirm that I want to end this section and cannot return." at bounding box center [250, 231] width 197 height 28
click at [153, 227] on span at bounding box center [153, 224] width 5 height 7
click at [161, 226] on input "You must click this to continue" at bounding box center [164, 231] width 10 height 10
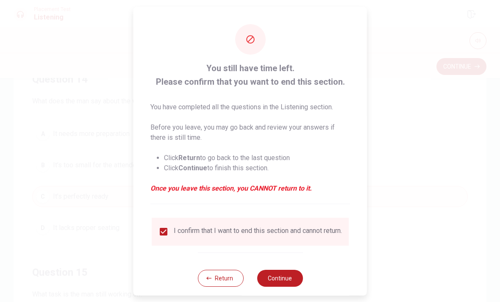
click at [278, 270] on button "Continue" at bounding box center [280, 278] width 46 height 17
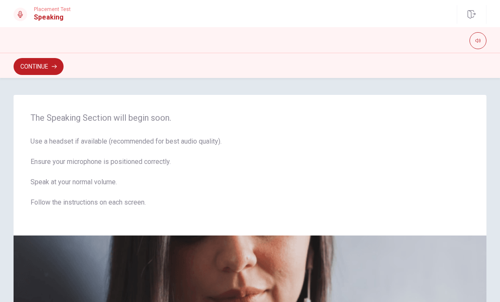
scroll to position [0, 0]
click at [46, 60] on button "Continue" at bounding box center [39, 66] width 50 height 17
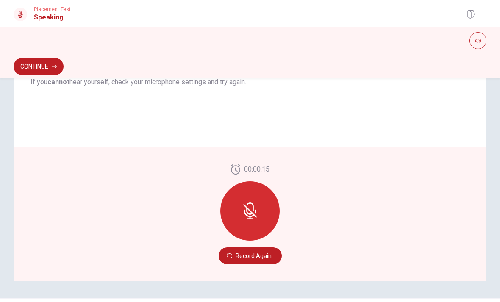
scroll to position [183, 0]
click at [253, 208] on icon at bounding box center [250, 207] width 7 height 9
click at [267, 250] on button "Record Again" at bounding box center [250, 256] width 63 height 17
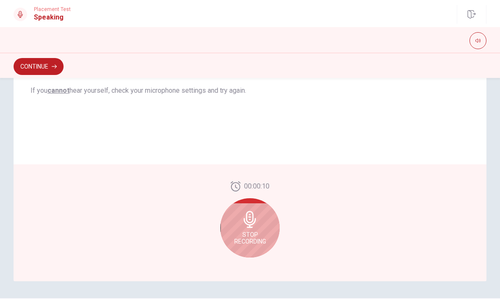
click at [244, 220] on icon at bounding box center [250, 219] width 12 height 17
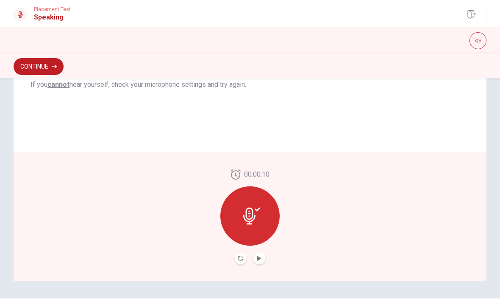
click at [262, 258] on icon "Play Audio" at bounding box center [259, 258] width 5 height 5
click at [247, 217] on icon at bounding box center [249, 216] width 12 height 17
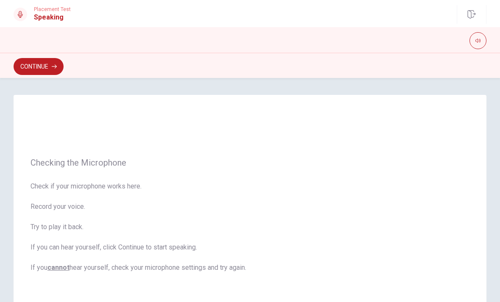
scroll to position [0, 0]
click at [39, 55] on div "Continue" at bounding box center [250, 65] width 500 height 25
click at [42, 68] on button "Continue" at bounding box center [39, 66] width 50 height 17
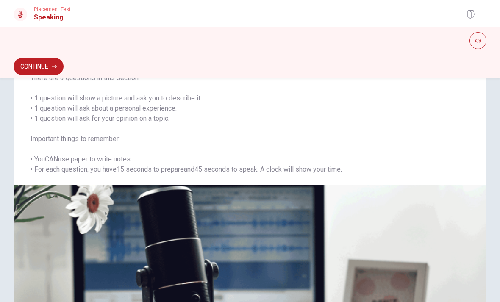
scroll to position [77, 0]
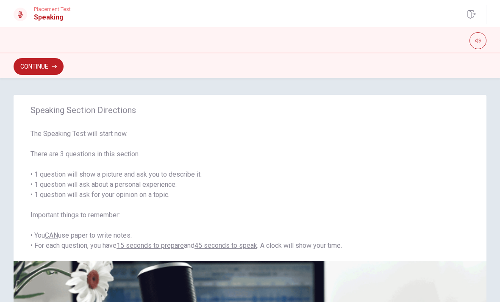
click at [42, 58] on button "Continue" at bounding box center [39, 66] width 50 height 17
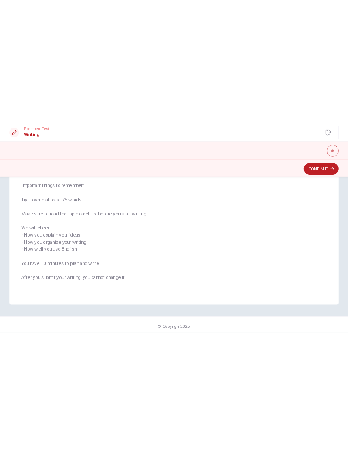
scroll to position [84, 0]
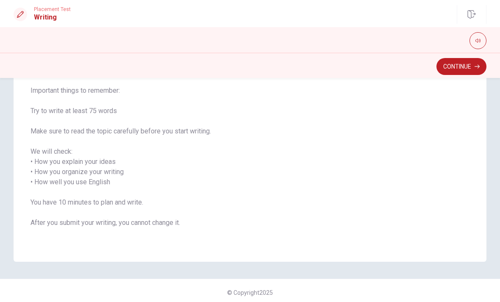
click at [442, 69] on button "Continue" at bounding box center [462, 66] width 50 height 17
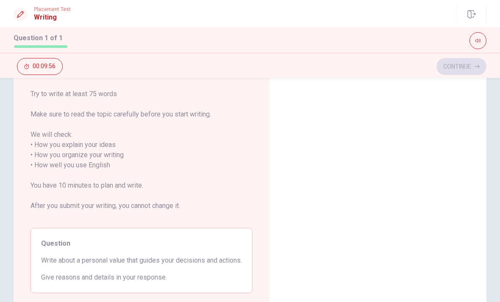
scroll to position [20, 0]
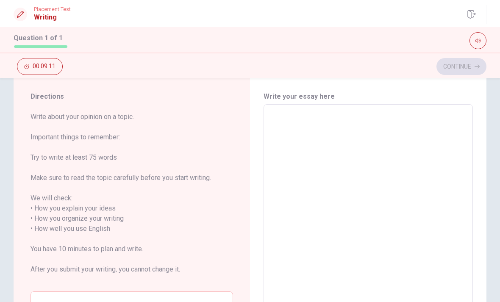
click at [298, 131] on textarea at bounding box center [369, 228] width 198 height 235
type textarea "P"
type textarea "x"
type textarea "Pe"
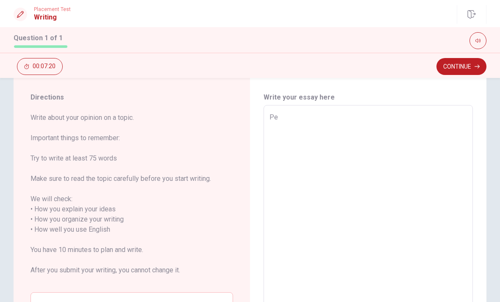
type textarea "x"
type textarea "Per"
type textarea "x"
type textarea "Pers"
type textarea "x"
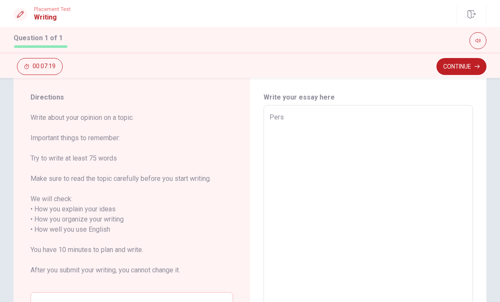
type textarea "Perso"
type textarea "x"
type textarea "Person"
type textarea "x"
type textarea "Persona"
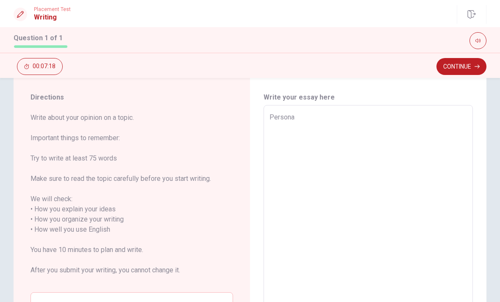
type textarea "x"
type textarea "Personal"
type textarea "x"
type textarea "Personal"
type textarea "x"
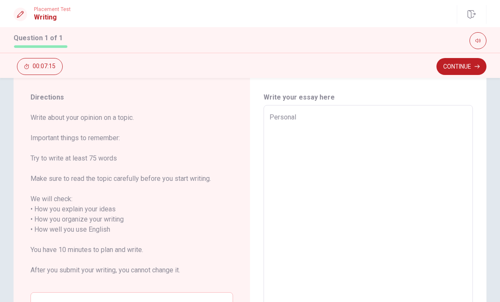
type textarea "Personal v"
type textarea "x"
type textarea "Personal va"
type textarea "x"
type textarea "Personal val"
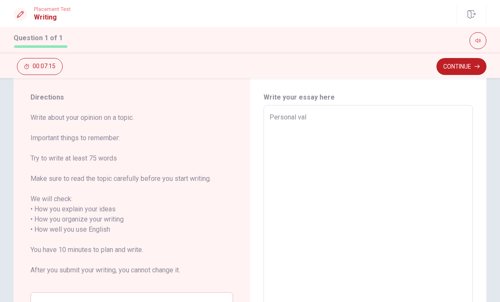
type textarea "x"
type textarea "Personal valu"
type textarea "x"
type textarea "Personal value"
type textarea "x"
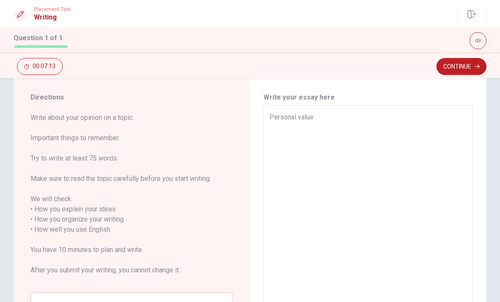
type textarea "Personal value"
type textarea "x"
type textarea "Personal value i"
type textarea "x"
type textarea "Personal value is"
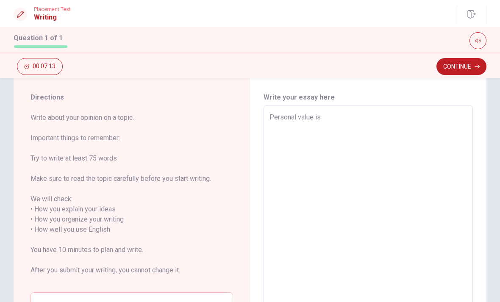
type textarea "x"
type textarea "Personal value is"
type textarea "x"
type textarea "Personal value is s"
type textarea "x"
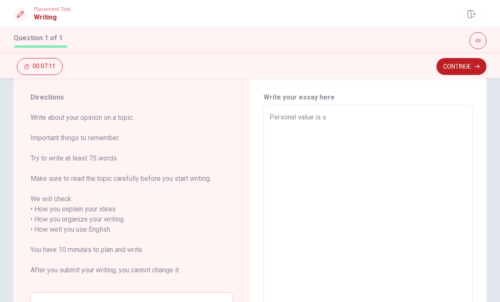
type textarea "Personal value is so"
type textarea "x"
type textarea "Personal value is so"
type textarea "x"
type textarea "Personal value is so i"
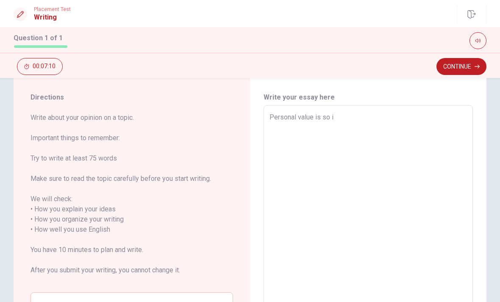
type textarea "x"
type textarea "Personal value is so im"
type textarea "x"
type textarea "Personal value is so imp"
type textarea "x"
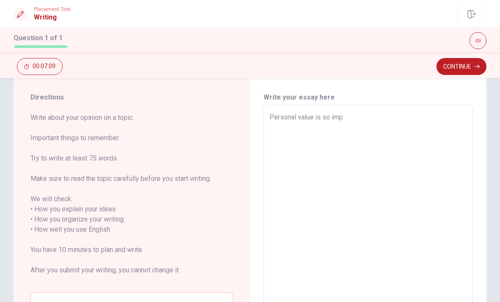
type textarea "Personal value is so impo"
type textarea "x"
type textarea "Personal value is so impor"
type textarea "x"
type textarea "Personal value is so import"
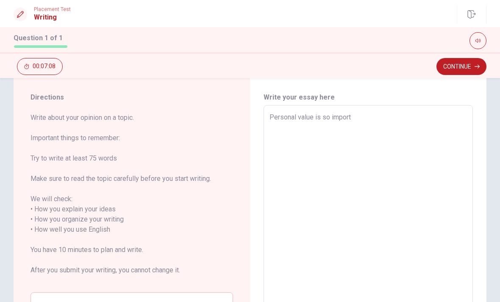
type textarea "x"
type textarea "Personal value is so importa"
type textarea "x"
type textarea "Personal value is so importan"
type textarea "x"
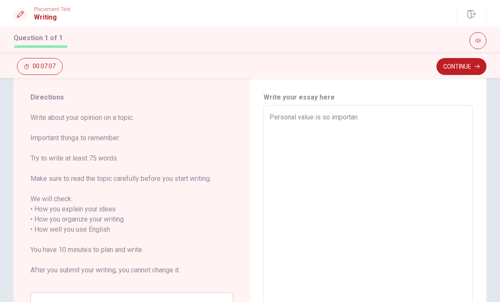
type textarea "Personal value is so important"
type textarea "x"
type textarea "Personal value is so important."
type textarea "x"
type textarea "Personal value is so important."
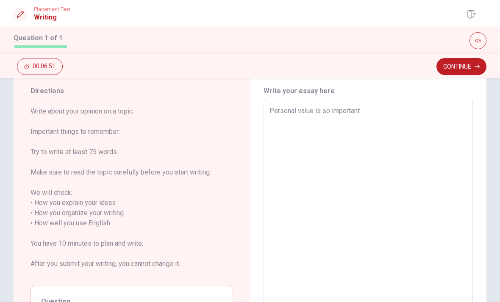
scroll to position [25, 0]
type textarea "x"
type textarea "Personal value is so important."
type textarea "x"
type textarea "Personal value is so important"
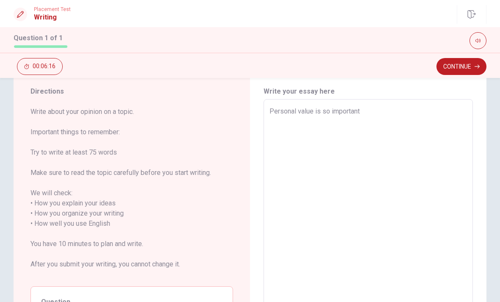
type textarea "x"
type textarea "Personal value is so importan"
type textarea "x"
type textarea "Personal value is so importa"
type textarea "x"
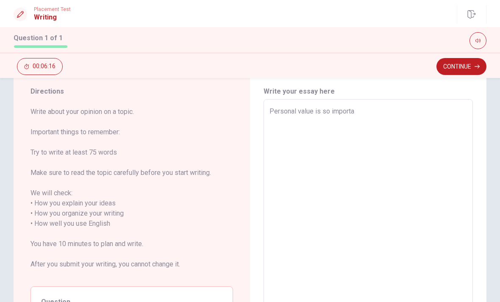
type textarea "Personal value is so import"
type textarea "x"
type textarea "Personal value is so impor"
type textarea "x"
type textarea "Personal value is so impo"
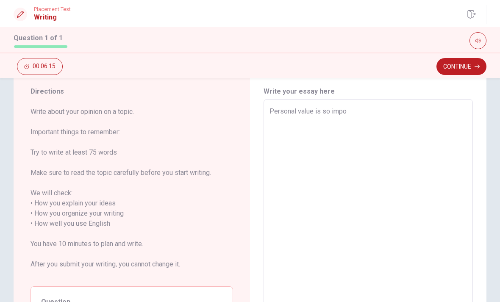
type textarea "x"
type textarea "Personal value is so imp"
type textarea "x"
type textarea "Personal value is so im"
type textarea "x"
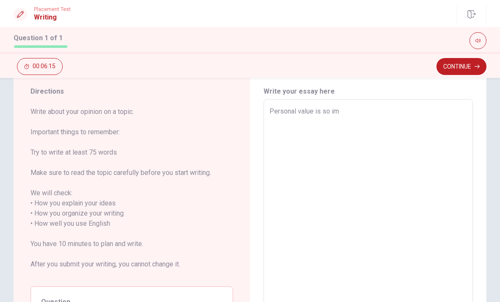
type textarea "Personal value is so i"
type textarea "x"
type textarea "Personal value is so"
type textarea "x"
type textarea "Personal value is so"
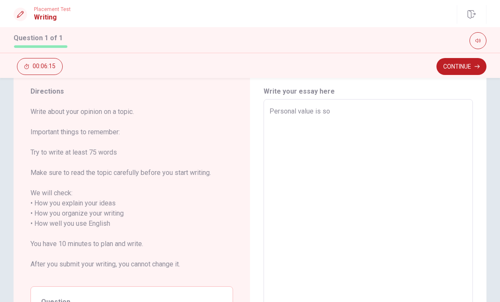
type textarea "x"
type textarea "Personal value is s"
type textarea "x"
type textarea "Personal value is"
type textarea "x"
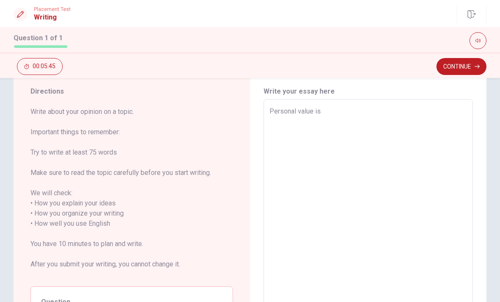
type textarea "Personal value is"
type textarea "x"
type textarea "Personal value i"
type textarea "x"
type textarea "Personal value"
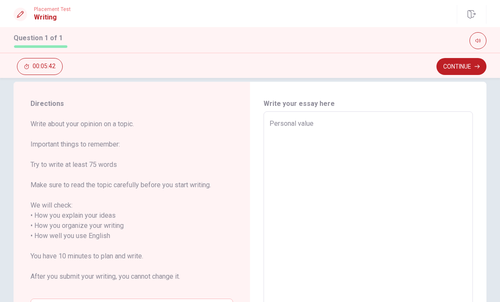
scroll to position [2, 0]
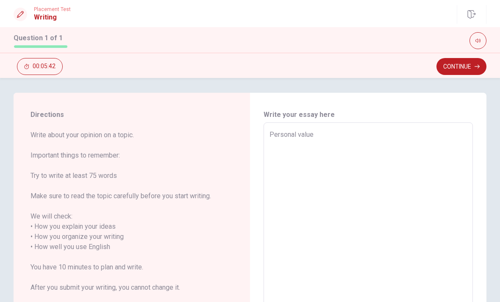
type textarea "x"
type textarea "Personal value i"
type textarea "x"
type textarea "Personal value is"
type textarea "x"
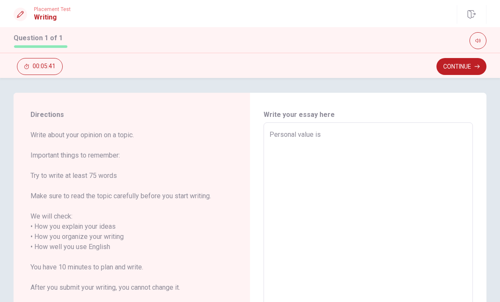
type textarea "Personal value is"
type textarea "x"
type textarea "Personal value is t"
type textarea "x"
type textarea "Personal value is th"
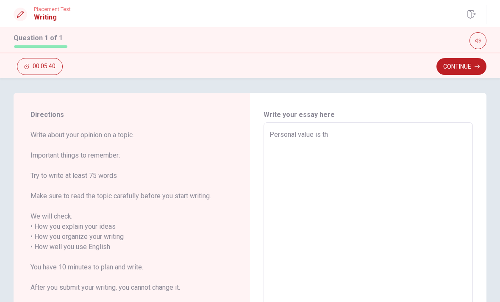
type textarea "x"
type textarea "Personal value is thi"
type textarea "x"
type textarea "Personal value is thin"
type textarea "x"
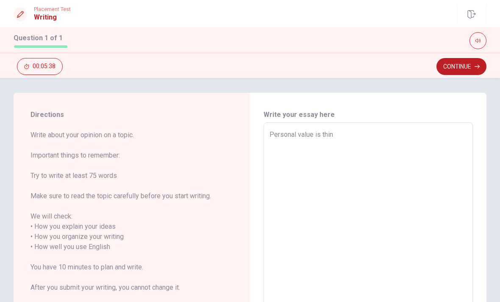
type textarea "Personal value is thing"
type textarea "x"
type textarea "Personal value is things"
type textarea "x"
type textarea "Personal value is things"
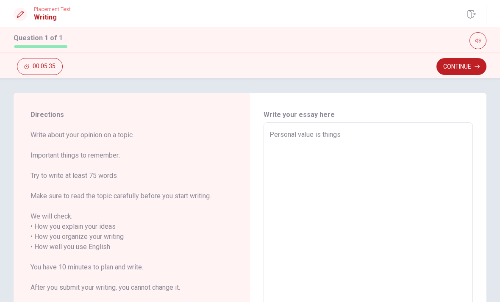
type textarea "x"
type textarea "Personal value is things t"
type textarea "x"
type textarea "Personal value is things th"
type textarea "x"
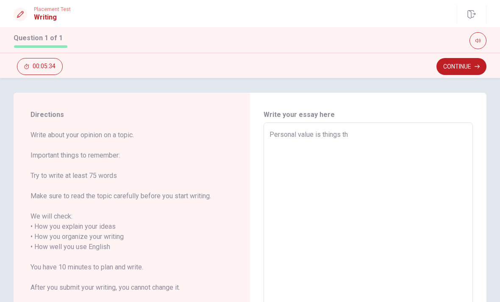
type textarea "Personal value is things tha"
type textarea "x"
type textarea "Personal value is things that"
type textarea "x"
type textarea "Personal value is things that"
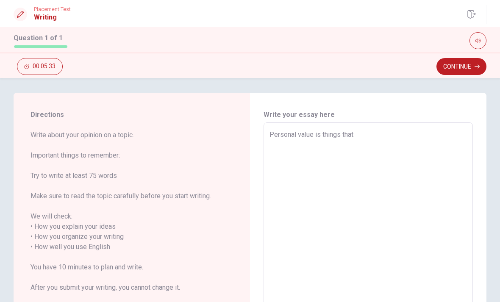
type textarea "x"
type textarea "Personal value is things that p"
type textarea "x"
type textarea "Personal value is things that pe"
type textarea "x"
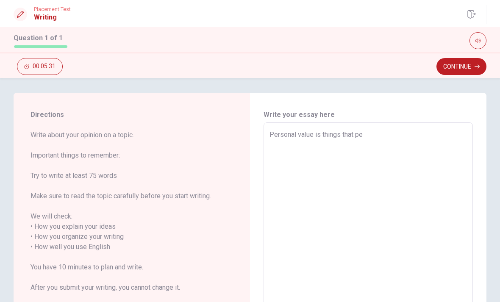
type textarea "Personal value is things that peo"
type textarea "x"
type textarea "Personal value is things that pe"
type textarea "x"
type textarea "Personal value is things that p"
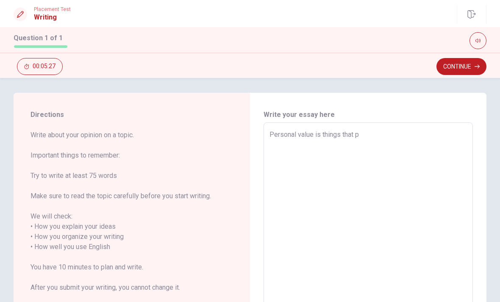
type textarea "x"
type textarea "Personal value is things that"
type textarea "x"
type textarea "Personal value is things that"
type textarea "x"
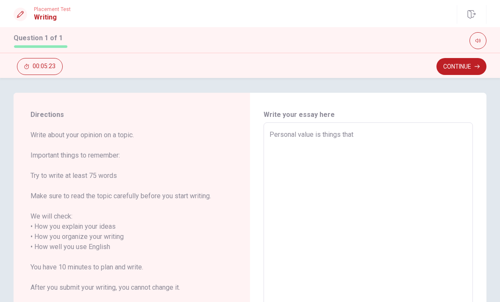
type textarea "Personal value is things that"
type textarea "x"
type textarea "Personal value is things that a"
type textarea "x"
type textarea "Personal value is things that"
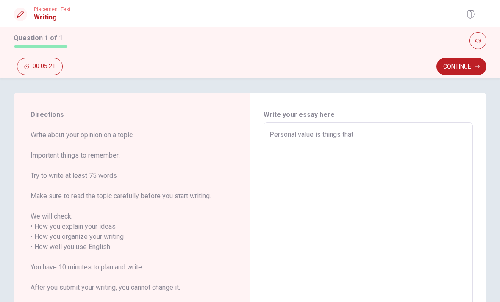
type textarea "x"
click at [336, 131] on textarea "Personal value is things that" at bounding box center [369, 247] width 198 height 235
type textarea "Personal value is thing that"
click at [364, 130] on textarea "Personal value is thing that" at bounding box center [369, 247] width 198 height 235
type textarea "x"
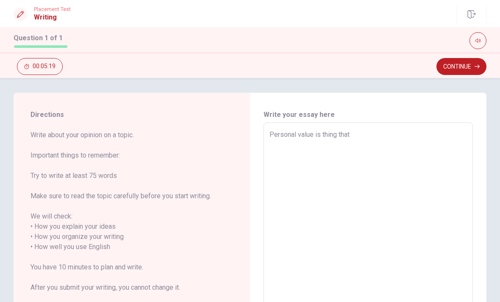
type textarea "Personal value is thing that u"
type textarea "x"
type textarea "Personal value is thing that us"
type textarea "x"
type textarea "Personal value is thing that us"
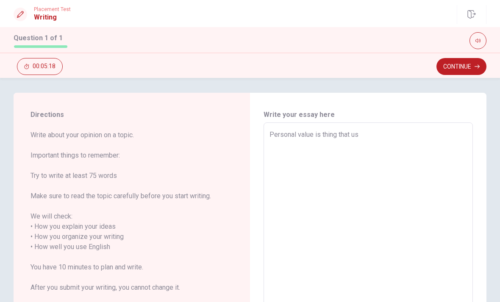
type textarea "x"
type textarea "Personal value is thing that us m"
type textarea "x"
type textarea "Personal value is thing that us mo"
type textarea "x"
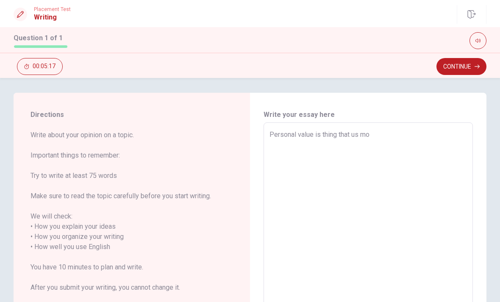
type textarea "Personal value is thing that us mos"
type textarea "x"
type textarea "Personal value is thing that us most"
type textarea "x"
type textarea "Personal value is thing that us most"
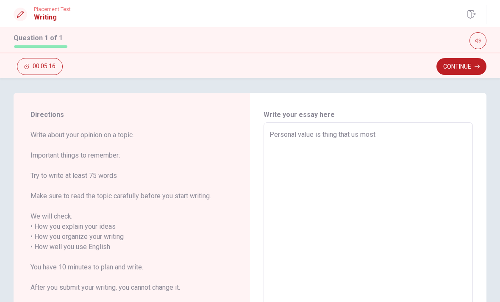
type textarea "x"
type textarea "Personal value is thing that us most i"
type textarea "x"
type textarea "Personal value is thing that us most im"
type textarea "x"
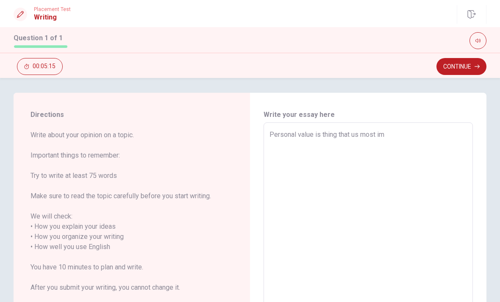
type textarea "Personal value is thing that us most imp"
type textarea "x"
type textarea "Personal value is thing that us most impo"
type textarea "x"
type textarea "Personal value is thing that us most impor"
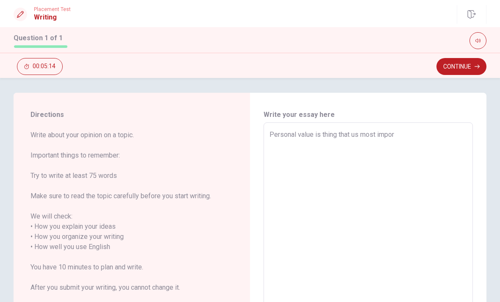
type textarea "x"
type textarea "Personal value is thing that us most import"
type textarea "x"
type textarea "Personal value is thing that us most importa"
type textarea "x"
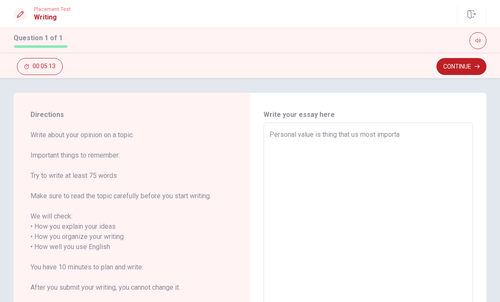
type textarea "Personal value is thing that us most importan"
type textarea "x"
type textarea "Personal value is thing that us most important"
type textarea "x"
type textarea "Personal value is thing that us most important"
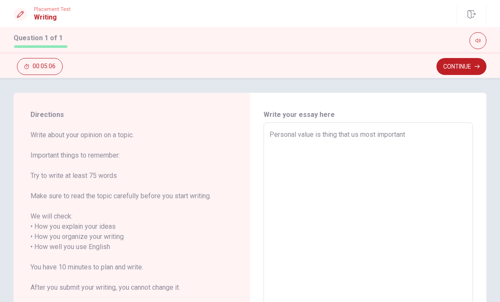
type textarea "x"
type textarea "Personal value is thing that us most important t"
type textarea "x"
type textarea "Personal value is thing that us most important to"
type textarea "x"
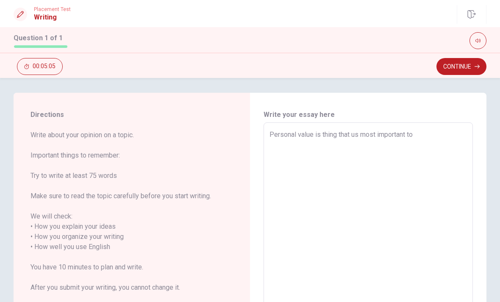
type textarea "Personal value is thing that us most important to"
type textarea "x"
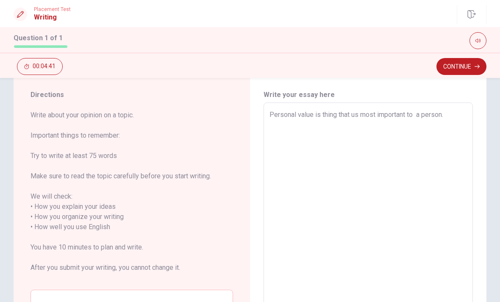
scroll to position [22, 0]
click at [422, 114] on textarea "Personal value is thing that us most important to a person." at bounding box center [369, 227] width 198 height 235
click at [412, 115] on textarea "Personal value is thing that us most important to a person." at bounding box center [369, 227] width 198 height 235
click at [420, 113] on textarea "Personal value is thing that us most important to a person." at bounding box center [369, 227] width 198 height 235
click at [456, 117] on textarea "Personal value is thing that us most important to a person." at bounding box center [369, 227] width 198 height 235
